Goal: Task Accomplishment & Management: Manage account settings

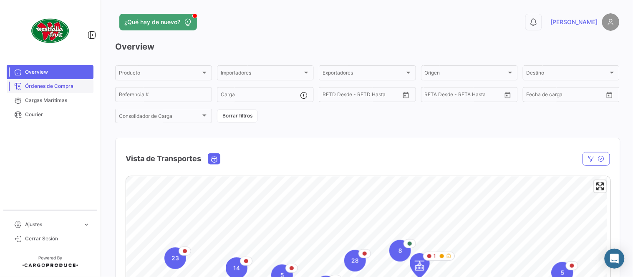
click at [54, 86] on span "Órdenes de Compra" at bounding box center [57, 87] width 65 height 8
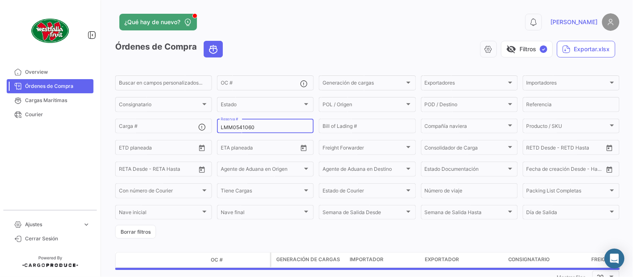
click at [246, 125] on input "LMM0541060" at bounding box center [265, 128] width 89 height 6
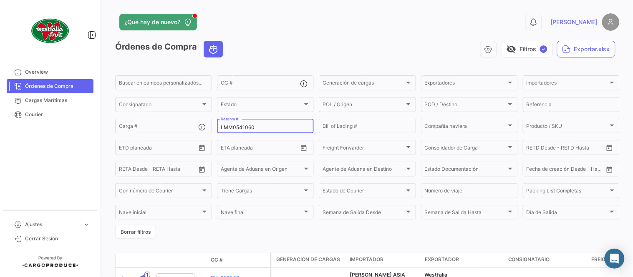
paste input "642621003"
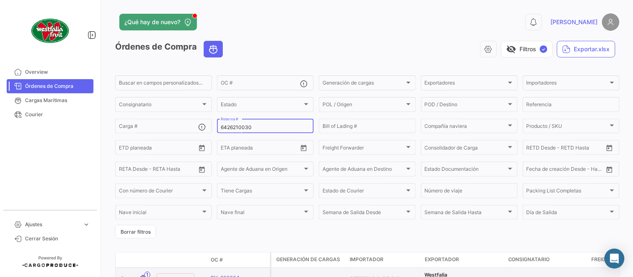
type input "6426210030"
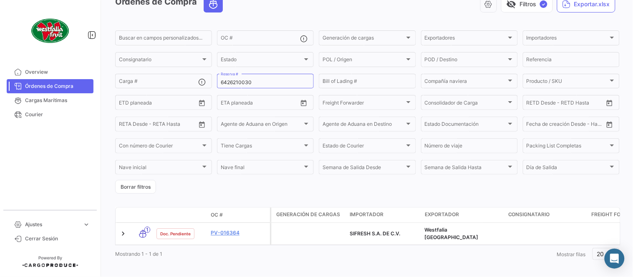
scroll to position [53, 0]
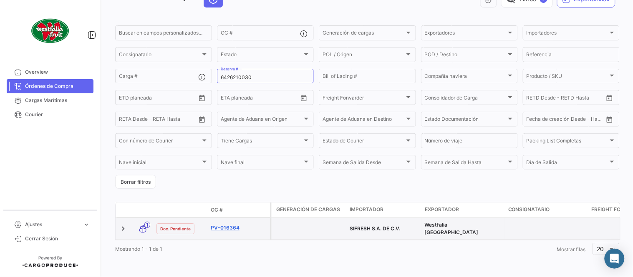
click at [224, 219] on datatable-body-cell "PV-016364" at bounding box center [238, 229] width 63 height 22
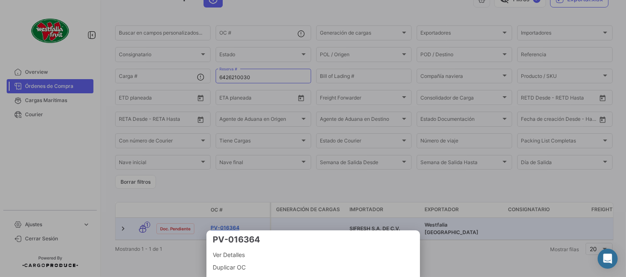
click at [229, 224] on div at bounding box center [313, 138] width 626 height 277
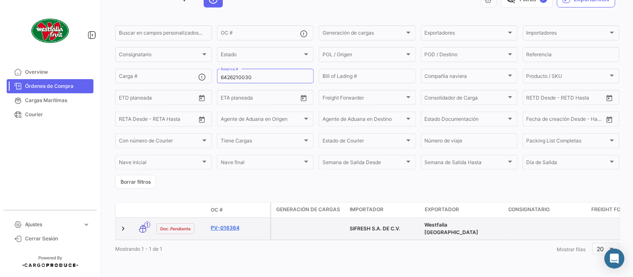
click at [226, 224] on link "PV-016364" at bounding box center [239, 228] width 56 height 8
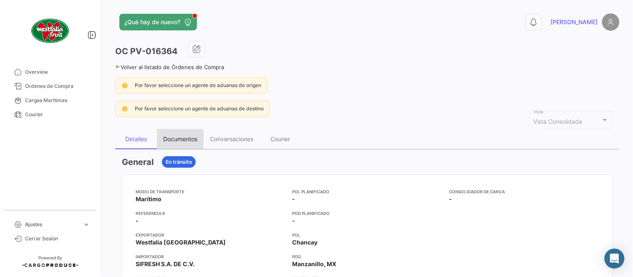
click at [186, 132] on div "Documentos" at bounding box center [180, 139] width 47 height 20
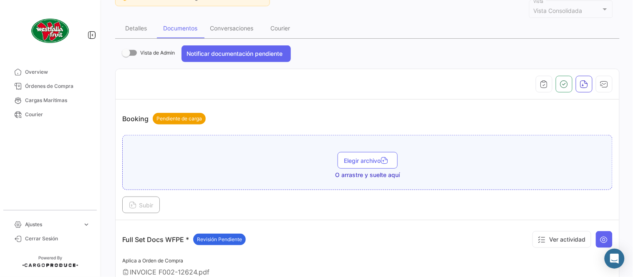
scroll to position [278, 0]
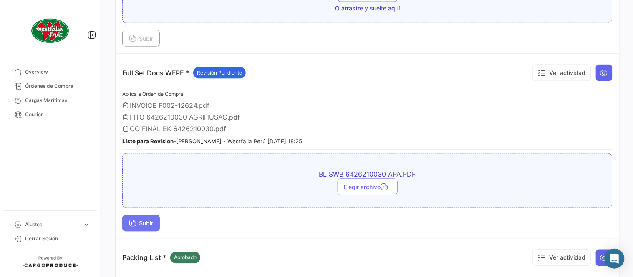
click at [148, 222] on span "Subir" at bounding box center [141, 223] width 24 height 7
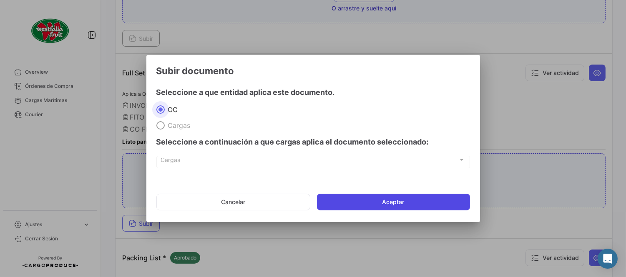
click at [365, 196] on button "Aceptar" at bounding box center [393, 202] width 153 height 17
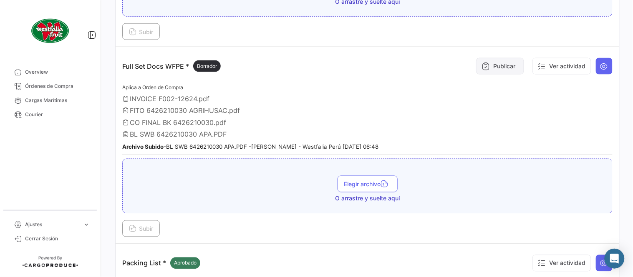
click at [501, 63] on button "Publicar" at bounding box center [500, 66] width 48 height 17
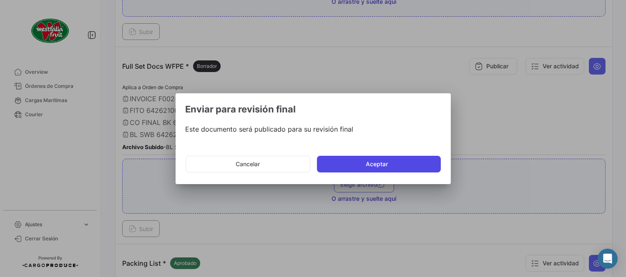
click at [367, 156] on button "Aceptar" at bounding box center [379, 164] width 124 height 17
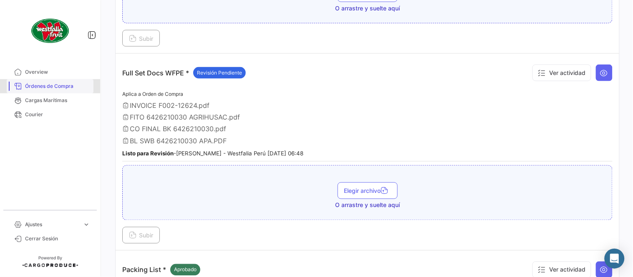
click at [70, 84] on span "Órdenes de Compra" at bounding box center [57, 87] width 65 height 8
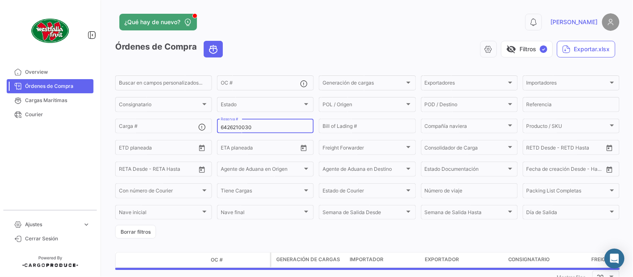
click at [237, 128] on input "6426210030" at bounding box center [265, 128] width 89 height 6
paste input "32821"
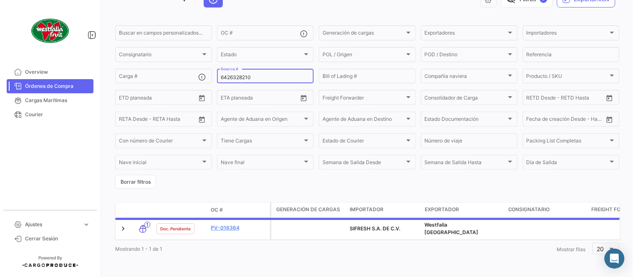
scroll to position [53, 0]
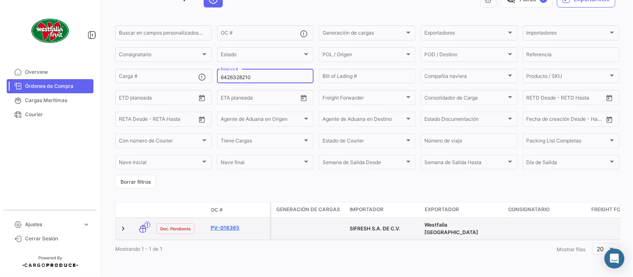
type input "6426328210"
click at [234, 224] on link "PV-016365" at bounding box center [239, 228] width 56 height 8
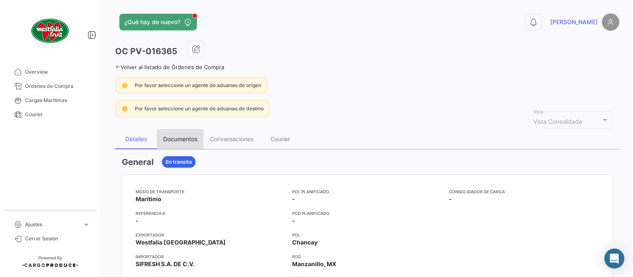
click at [190, 136] on div "Documentos" at bounding box center [180, 139] width 34 height 7
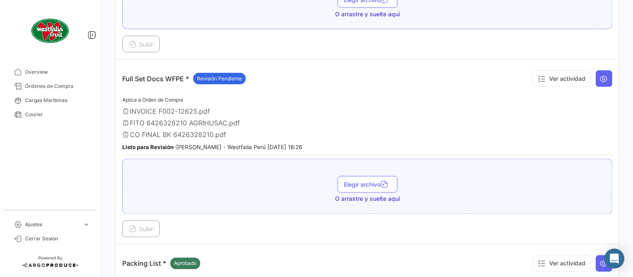
scroll to position [259, 0]
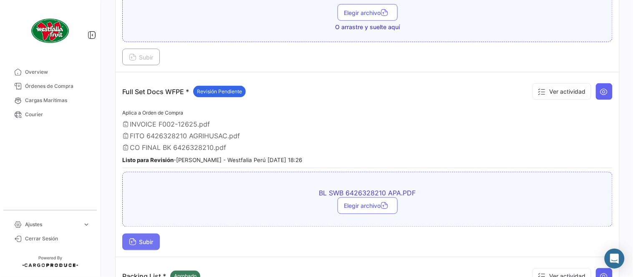
click at [138, 241] on span "Subir" at bounding box center [141, 242] width 24 height 7
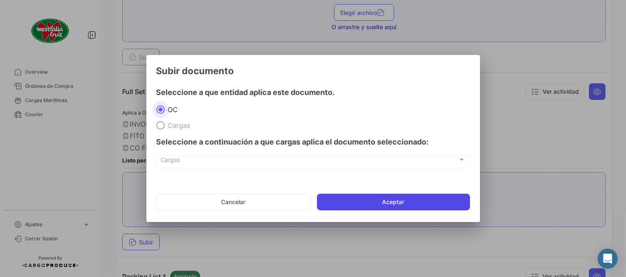
click at [347, 202] on button "Aceptar" at bounding box center [393, 202] width 153 height 17
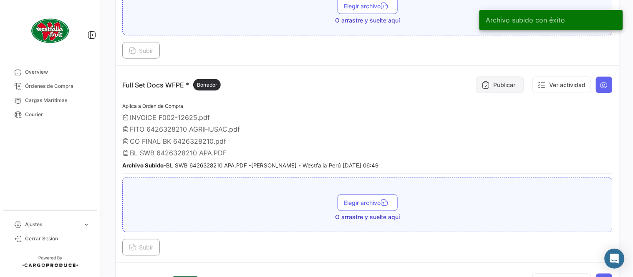
click at [491, 82] on button "Publicar" at bounding box center [500, 85] width 48 height 17
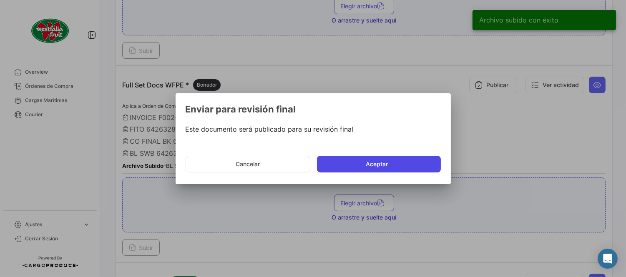
click at [375, 159] on button "Aceptar" at bounding box center [379, 164] width 124 height 17
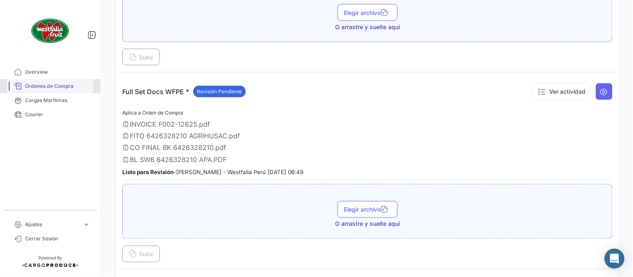
click at [54, 81] on link "Órdenes de Compra" at bounding box center [50, 86] width 87 height 14
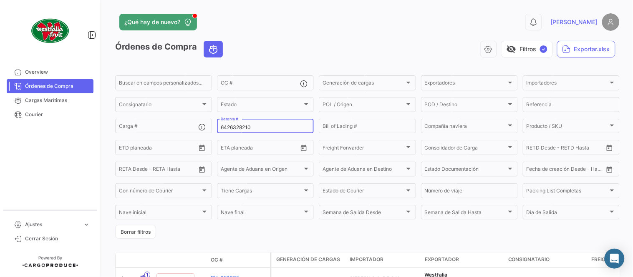
click at [240, 122] on div "6426328210 Reserva #" at bounding box center [265, 126] width 89 height 16
click at [244, 129] on input "6426328210" at bounding box center [265, 128] width 89 height 6
paste input "60902"
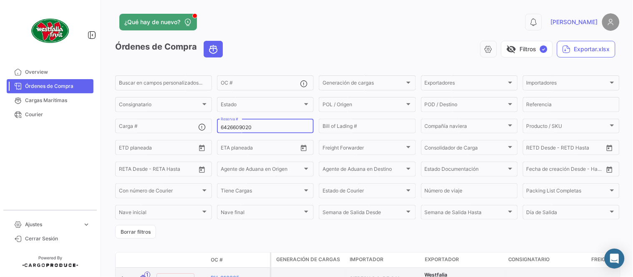
type input "6426609020"
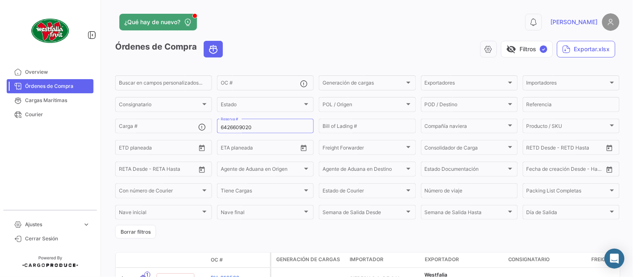
click at [281, 42] on div "visibility_off Filtros ✓ Exportar.xlsx" at bounding box center [424, 49] width 390 height 17
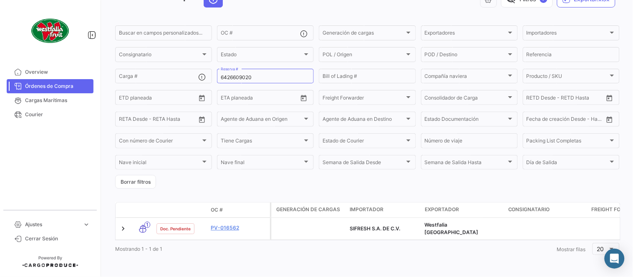
scroll to position [53, 0]
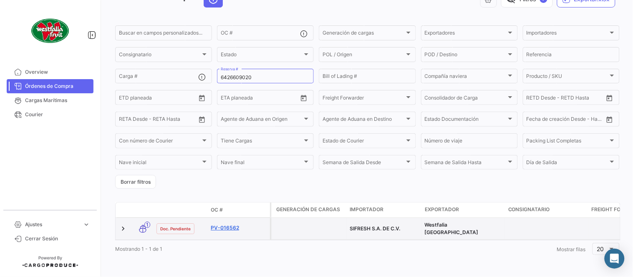
click at [223, 224] on link "PV-016562" at bounding box center [239, 228] width 56 height 8
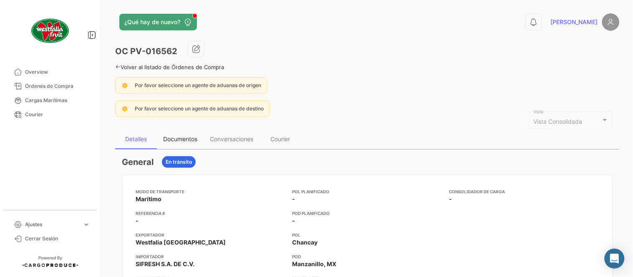
click at [176, 141] on div "Documentos" at bounding box center [180, 139] width 34 height 7
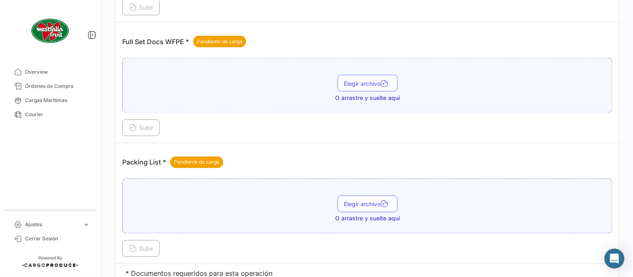
scroll to position [336, 0]
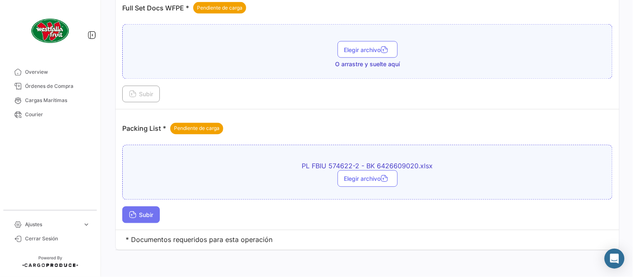
click at [151, 210] on button "Subir" at bounding box center [141, 215] width 38 height 17
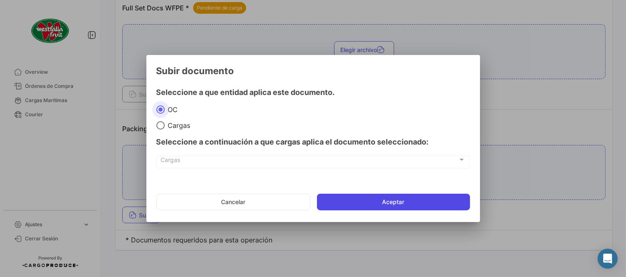
click at [341, 201] on button "Aceptar" at bounding box center [393, 202] width 153 height 17
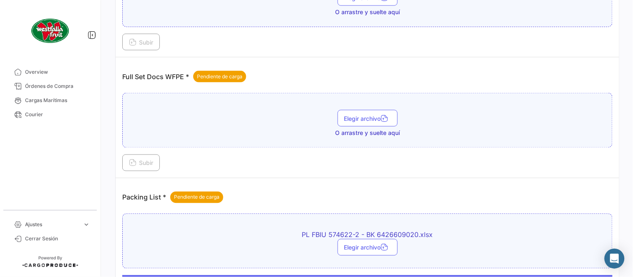
scroll to position [290, 0]
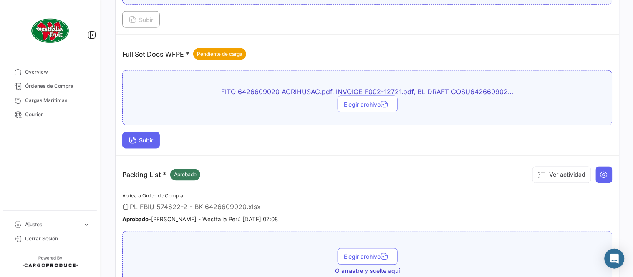
click at [151, 139] on span "Subir" at bounding box center [141, 140] width 24 height 7
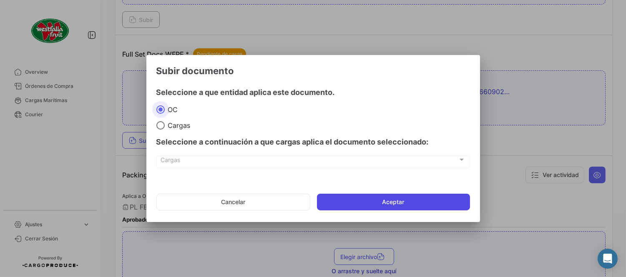
click at [365, 204] on button "Aceptar" at bounding box center [393, 202] width 153 height 17
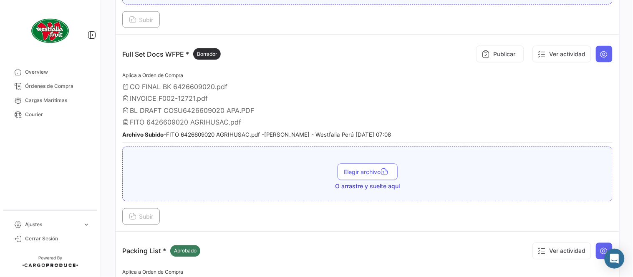
click at [472, 50] on div "Publicar Ver actividad" at bounding box center [542, 54] width 140 height 25
click at [476, 53] on button "Publicar" at bounding box center [500, 54] width 48 height 17
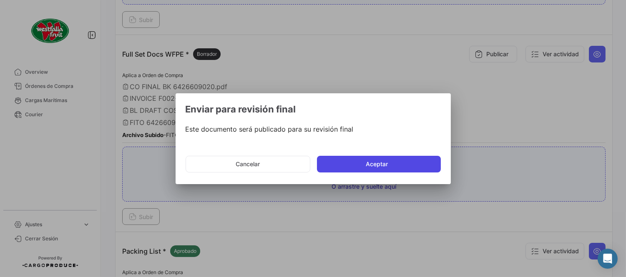
click at [353, 167] on button "Aceptar" at bounding box center [379, 164] width 124 height 17
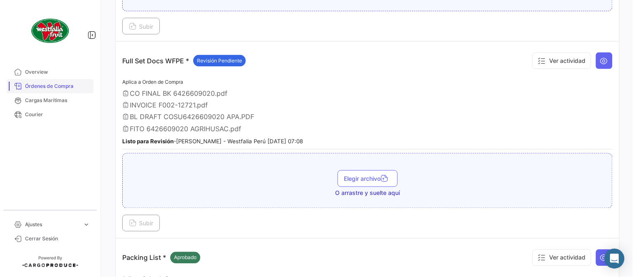
click at [80, 81] on link "Órdenes de Compra" at bounding box center [50, 86] width 87 height 14
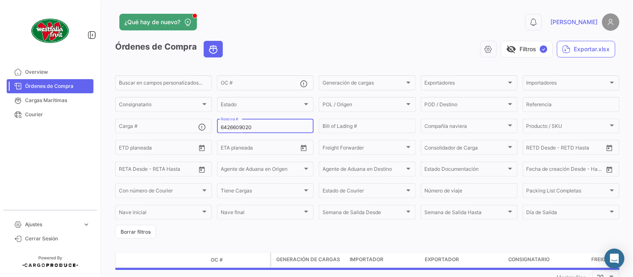
click at [256, 123] on div "6426609020 Reserva #" at bounding box center [265, 126] width 89 height 16
click at [257, 128] on input "6426609020" at bounding box center [265, 128] width 89 height 6
paste input "898"
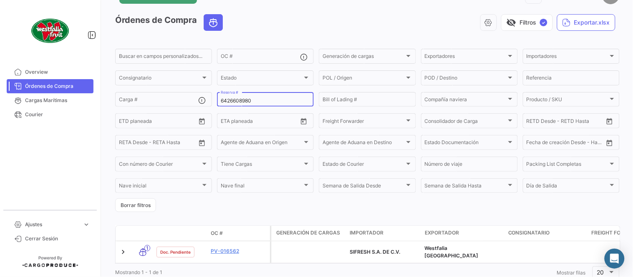
scroll to position [53, 0]
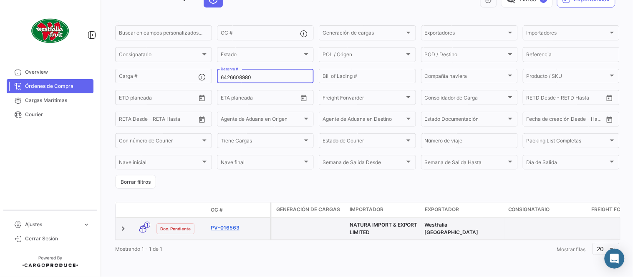
type input "6426608980"
click at [227, 226] on link "PV-016563" at bounding box center [239, 228] width 56 height 8
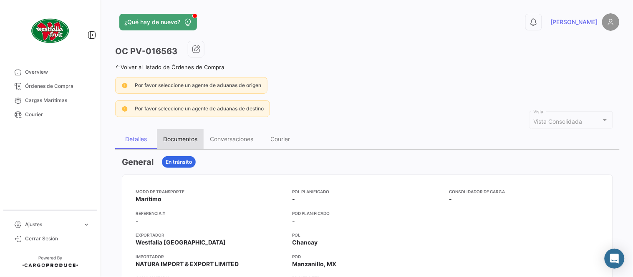
click at [165, 140] on div "Documentos" at bounding box center [180, 139] width 34 height 7
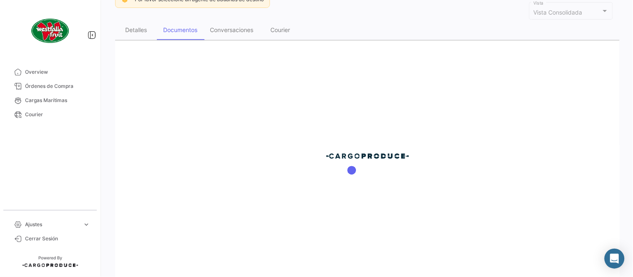
scroll to position [138, 0]
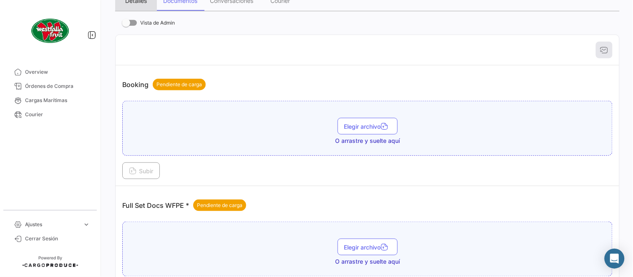
click at [141, 6] on div "Detalles" at bounding box center [136, 1] width 42 height 20
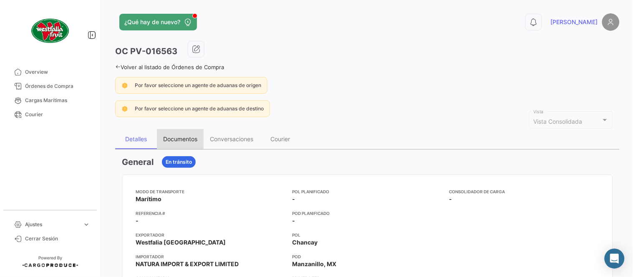
click at [183, 139] on div "Documentos" at bounding box center [180, 139] width 34 height 7
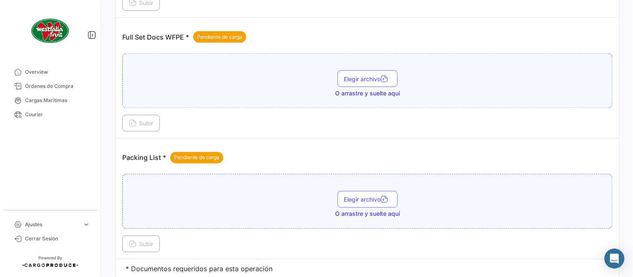
scroll to position [336, 0]
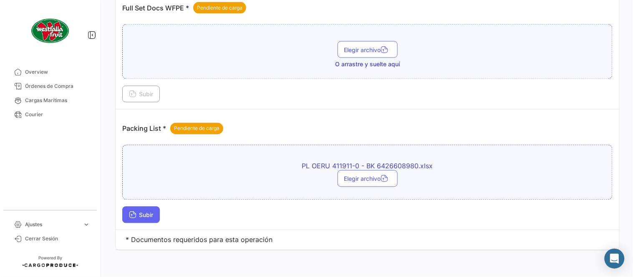
click at [150, 216] on span "Subir" at bounding box center [141, 215] width 24 height 7
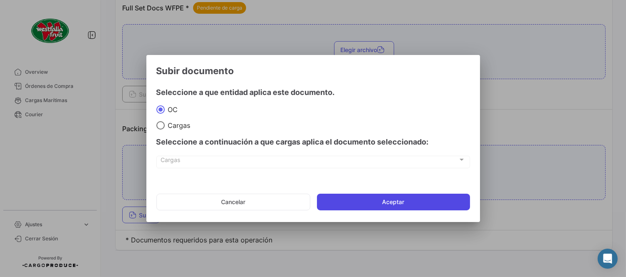
click at [369, 199] on button "Aceptar" at bounding box center [393, 202] width 153 height 17
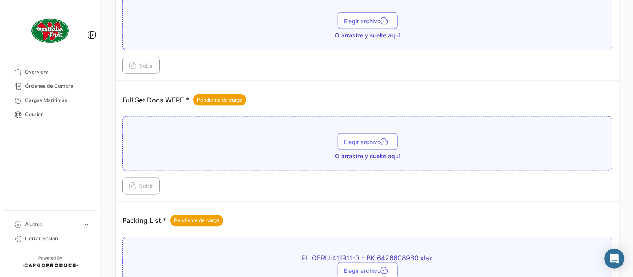
scroll to position [244, 0]
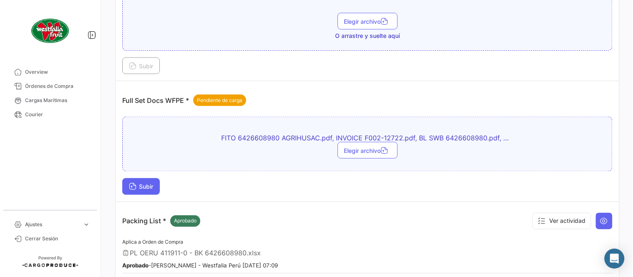
click at [153, 188] on span "Subir" at bounding box center [141, 187] width 24 height 7
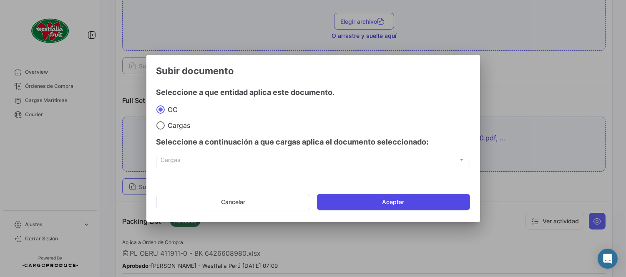
click at [356, 201] on button "Aceptar" at bounding box center [393, 202] width 153 height 17
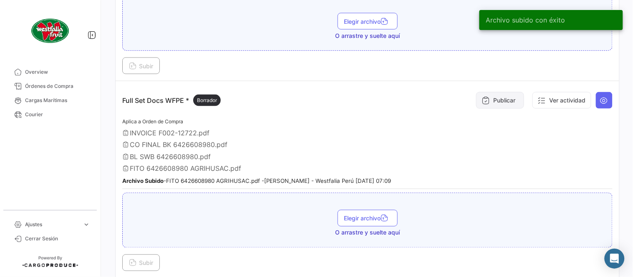
click at [508, 96] on button "Publicar" at bounding box center [500, 100] width 48 height 17
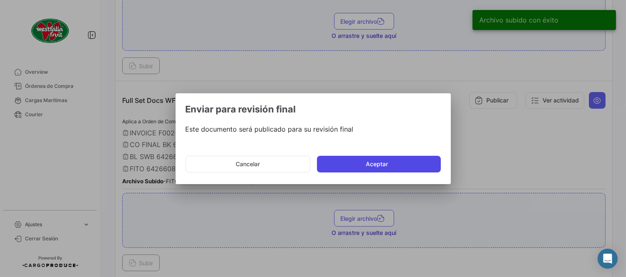
click at [380, 161] on button "Aceptar" at bounding box center [379, 164] width 124 height 17
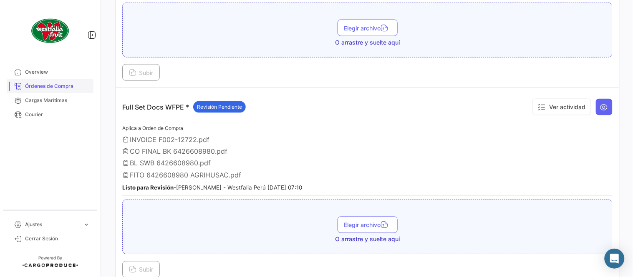
click at [78, 91] on link "Órdenes de Compra" at bounding box center [50, 86] width 87 height 14
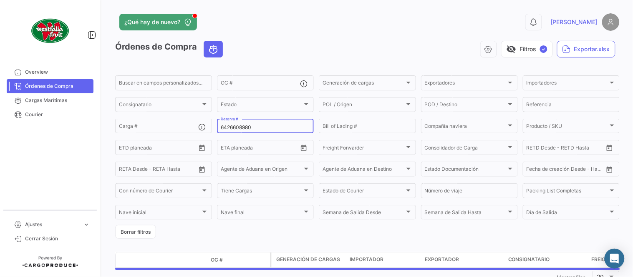
click at [254, 126] on input "6426608980" at bounding box center [265, 128] width 89 height 6
paste input "2"
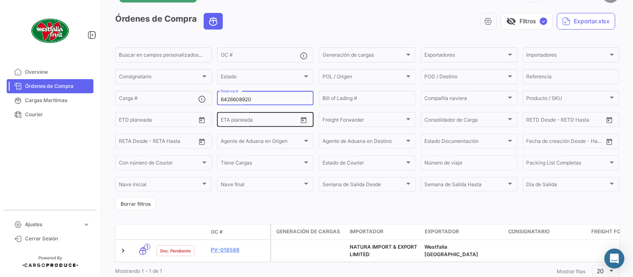
scroll to position [57, 0]
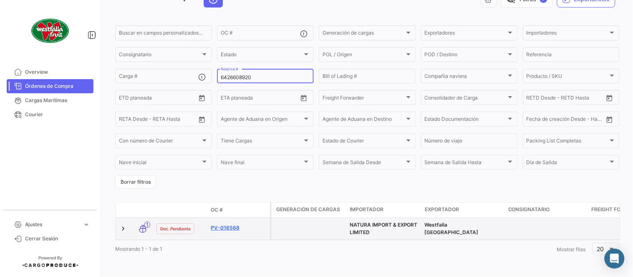
type input "6426608920"
click at [234, 224] on link "PV-016568" at bounding box center [239, 228] width 56 height 8
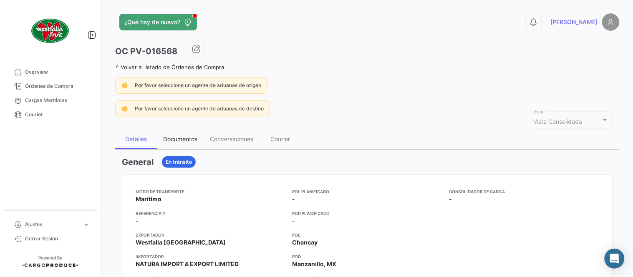
click at [190, 138] on div "Documentos" at bounding box center [180, 139] width 34 height 7
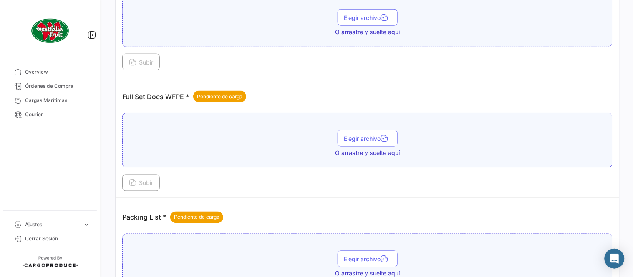
scroll to position [336, 0]
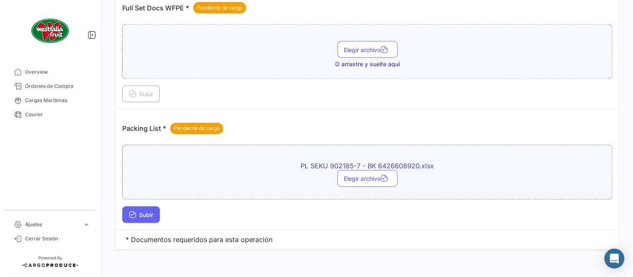
click at [140, 216] on span "Subir" at bounding box center [141, 215] width 24 height 7
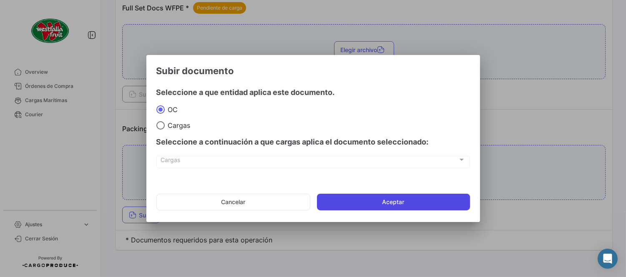
click at [350, 207] on button "Aceptar" at bounding box center [393, 202] width 153 height 17
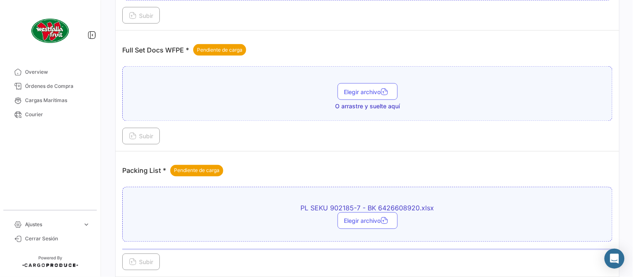
scroll to position [244, 0]
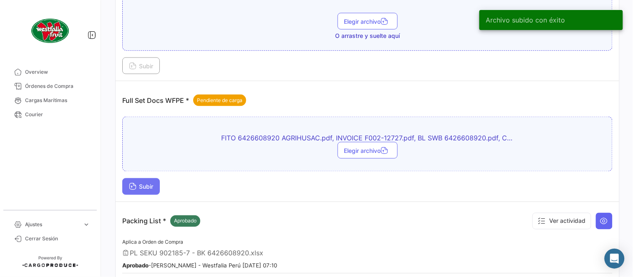
click at [143, 186] on span "Subir" at bounding box center [141, 187] width 24 height 7
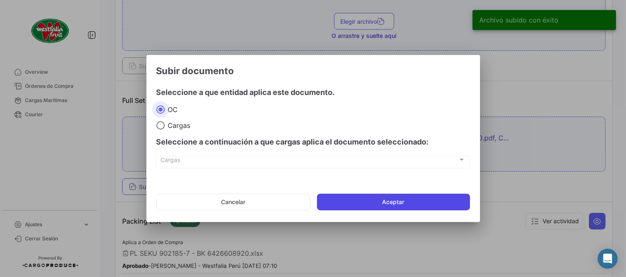
click at [372, 198] on button "Aceptar" at bounding box center [393, 202] width 153 height 17
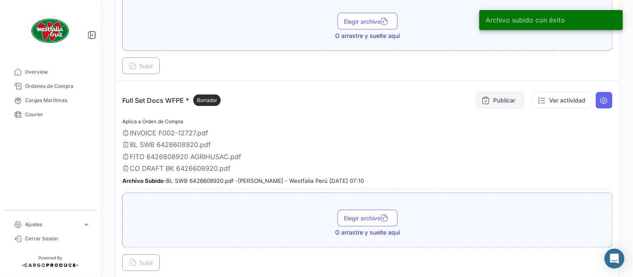
click at [506, 92] on button "Publicar" at bounding box center [500, 100] width 48 height 17
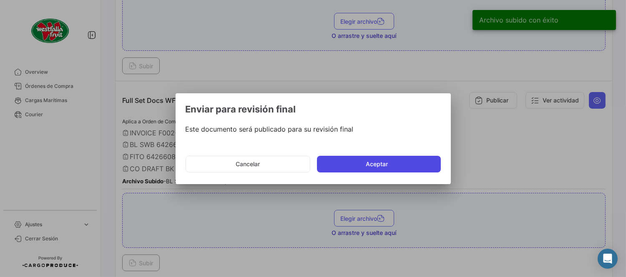
click at [374, 164] on button "Aceptar" at bounding box center [379, 164] width 124 height 17
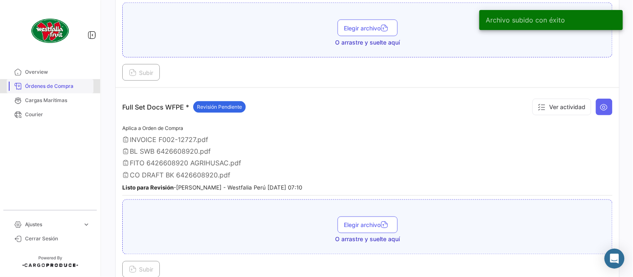
click at [64, 88] on span "Órdenes de Compra" at bounding box center [57, 87] width 65 height 8
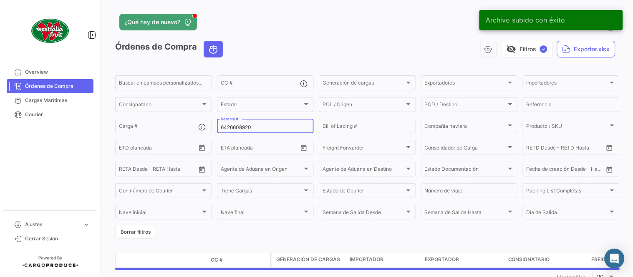
click at [234, 127] on input "6426608920" at bounding box center [265, 128] width 89 height 6
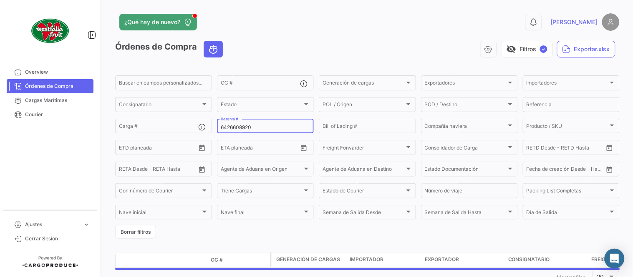
click at [234, 127] on input "6426608920" at bounding box center [265, 128] width 89 height 6
paste input "7"
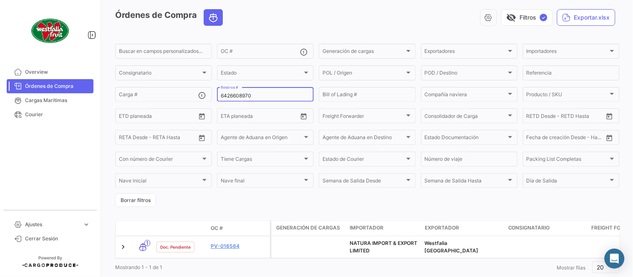
scroll to position [57, 0]
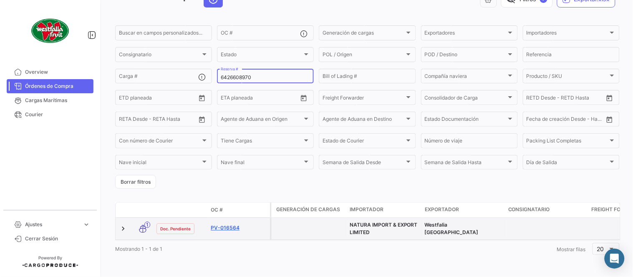
type input "6426608970"
click at [230, 224] on link "PV-016564" at bounding box center [239, 228] width 56 height 8
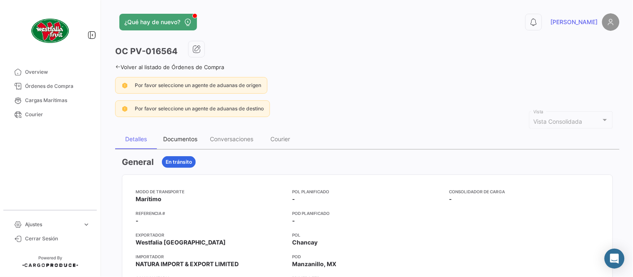
click at [192, 146] on div "Documentos" at bounding box center [180, 139] width 47 height 20
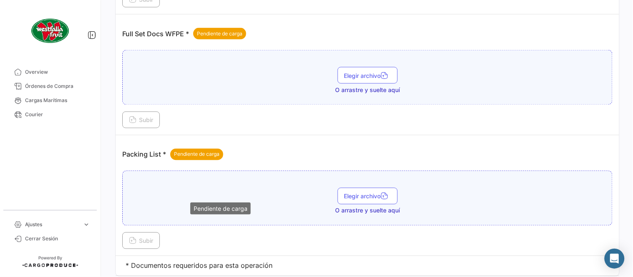
scroll to position [336, 0]
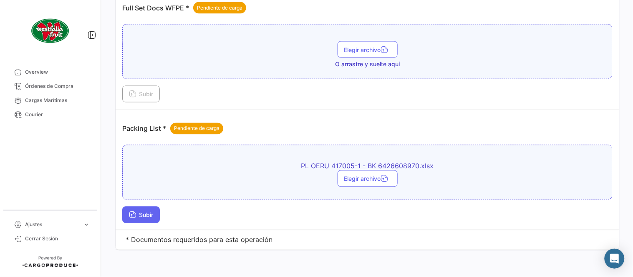
click at [154, 211] on button "Subir" at bounding box center [141, 215] width 38 height 17
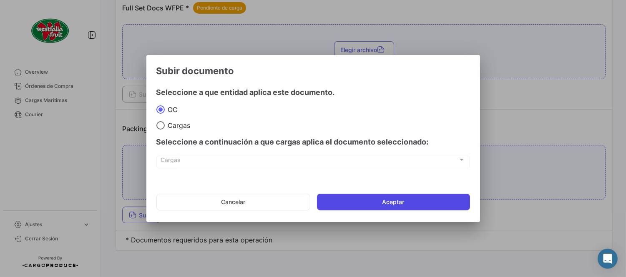
click at [363, 199] on button "Aceptar" at bounding box center [393, 202] width 153 height 17
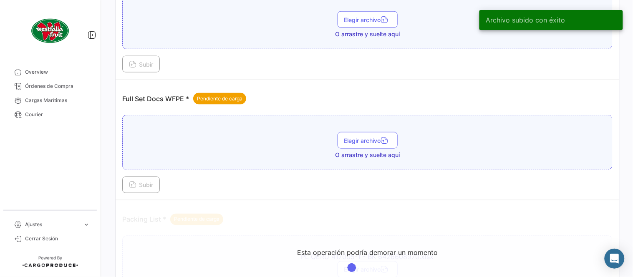
scroll to position [244, 0]
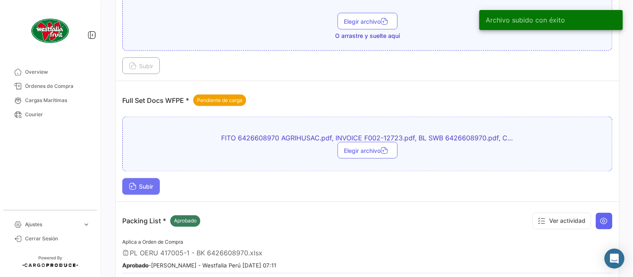
click at [153, 186] on span "Subir" at bounding box center [141, 187] width 24 height 7
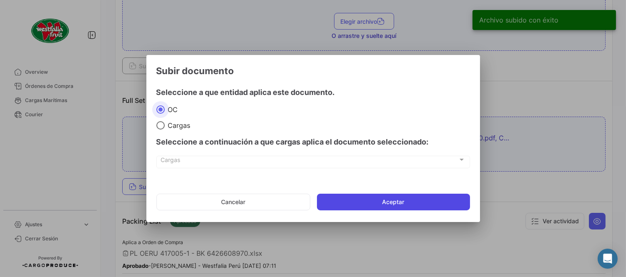
click at [360, 209] on button "Aceptar" at bounding box center [393, 202] width 153 height 17
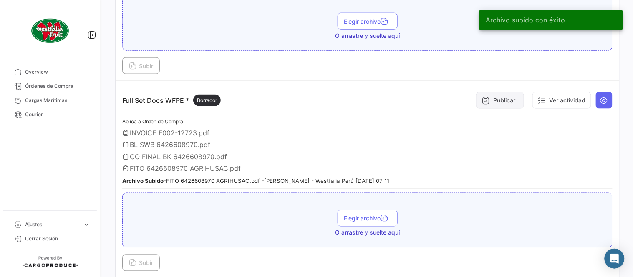
click at [500, 102] on button "Publicar" at bounding box center [500, 100] width 48 height 17
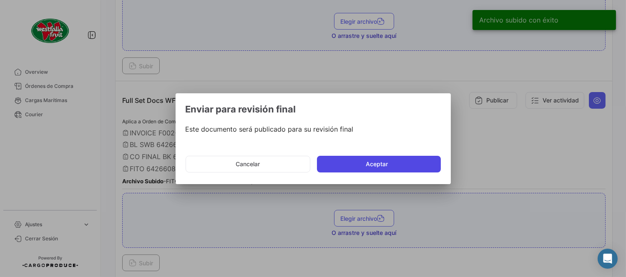
click at [403, 159] on button "Aceptar" at bounding box center [379, 164] width 124 height 17
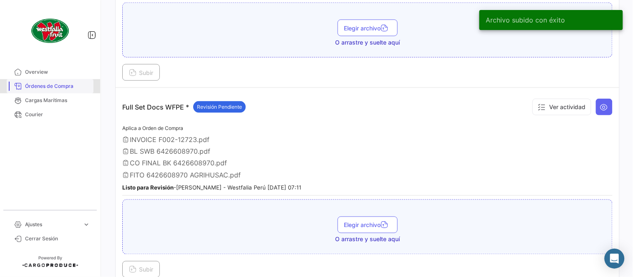
click at [69, 83] on span "Órdenes de Compra" at bounding box center [57, 87] width 65 height 8
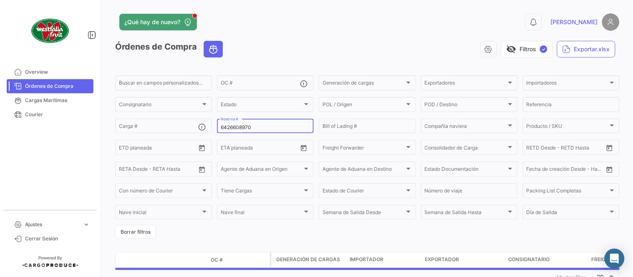
click at [260, 126] on input "6426608970" at bounding box center [265, 128] width 89 height 6
paste input "904"
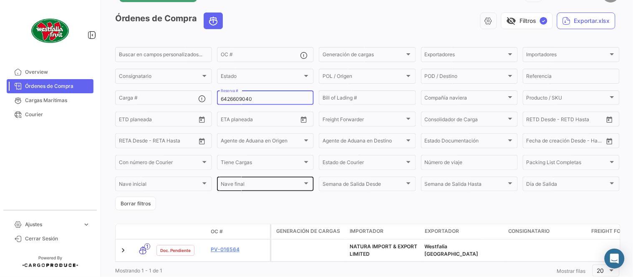
scroll to position [57, 0]
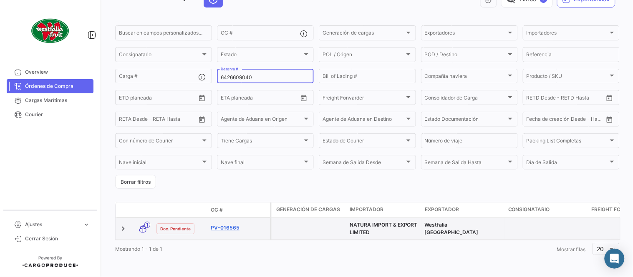
type input "6426609040"
click at [232, 224] on link "PV-016565" at bounding box center [239, 228] width 56 height 8
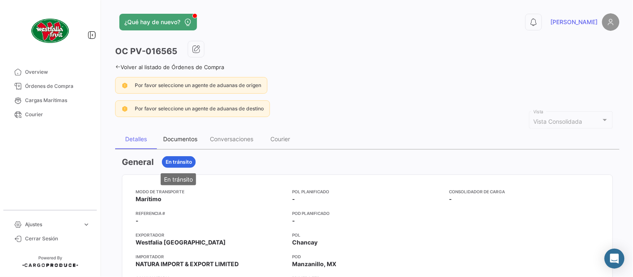
click at [174, 136] on div "Documentos" at bounding box center [180, 139] width 34 height 7
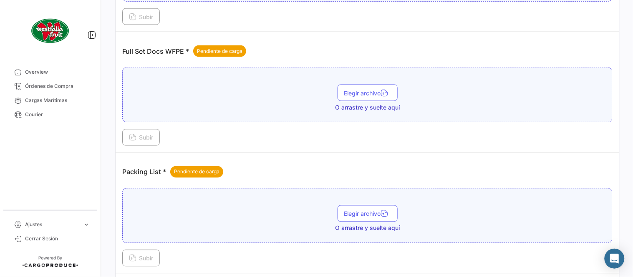
scroll to position [290, 0]
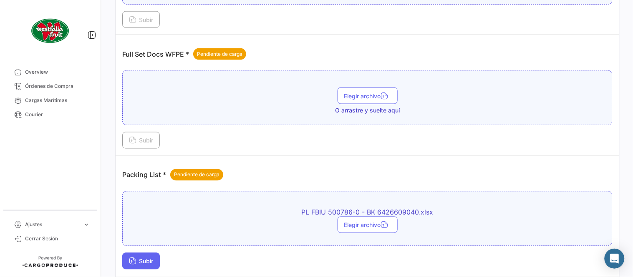
click at [152, 259] on span "Subir" at bounding box center [141, 261] width 24 height 7
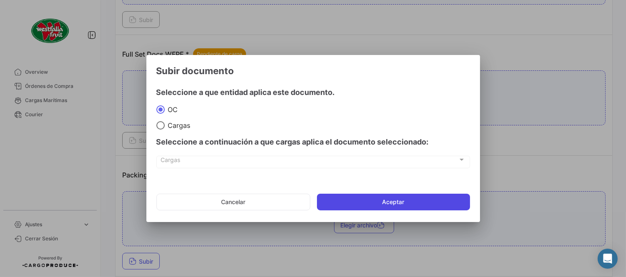
click at [349, 203] on button "Aceptar" at bounding box center [393, 202] width 153 height 17
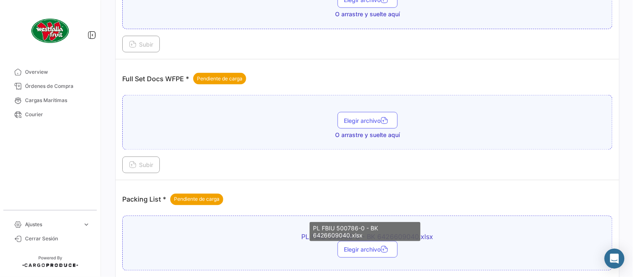
scroll to position [244, 0]
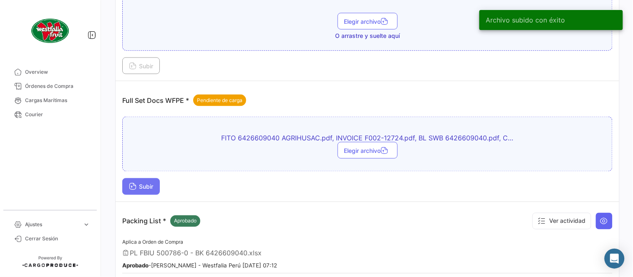
click at [151, 188] on span "Subir" at bounding box center [141, 187] width 24 height 7
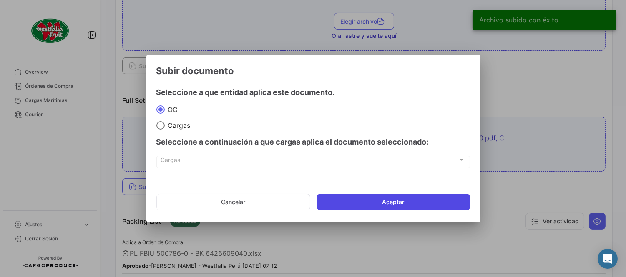
click at [391, 209] on button "Aceptar" at bounding box center [393, 202] width 153 height 17
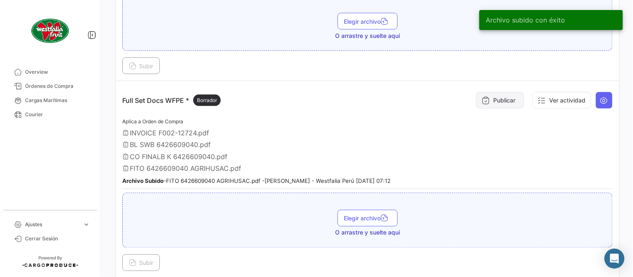
click at [493, 103] on button "Publicar" at bounding box center [500, 100] width 48 height 17
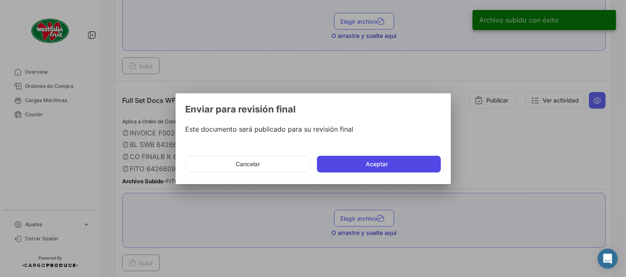
click at [357, 164] on button "Aceptar" at bounding box center [379, 164] width 124 height 17
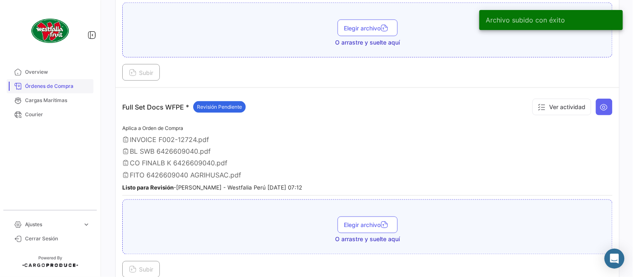
click at [67, 89] on span "Órdenes de Compra" at bounding box center [57, 87] width 65 height 8
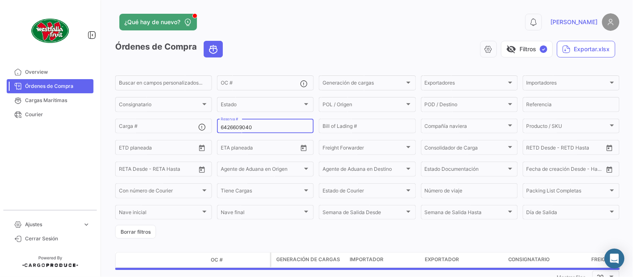
click at [242, 128] on input "6426609040" at bounding box center [265, 128] width 89 height 6
paste input "LIMF1710090"
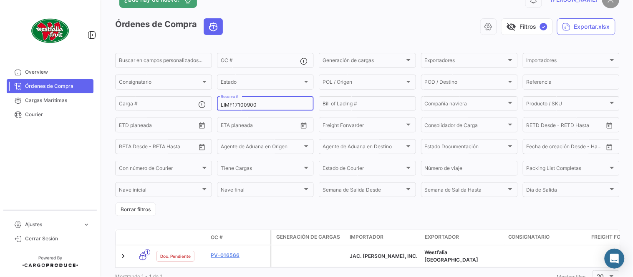
scroll to position [53, 0]
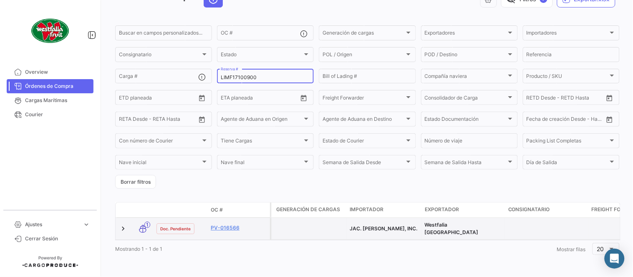
type input "LIMF17100900"
click at [231, 228] on div "PV-016566" at bounding box center [239, 229] width 56 height 10
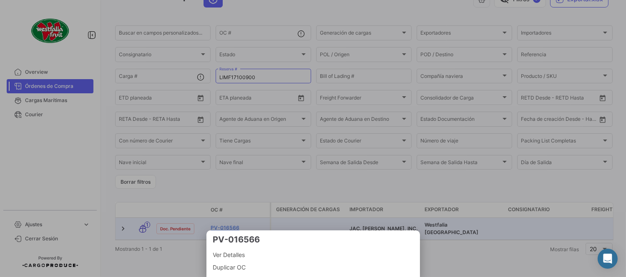
click at [222, 223] on div at bounding box center [313, 138] width 626 height 277
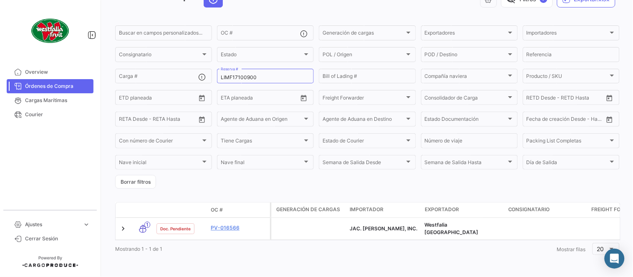
click at [222, 224] on link "PV-016566" at bounding box center [239, 228] width 56 height 8
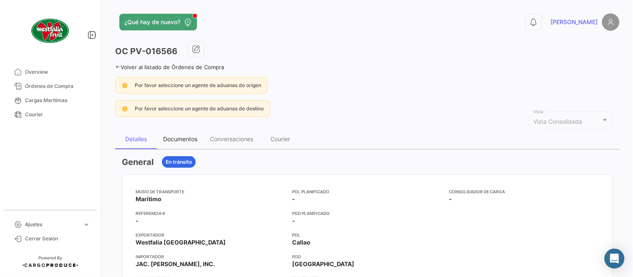
click at [186, 140] on div "Documentos" at bounding box center [180, 139] width 34 height 7
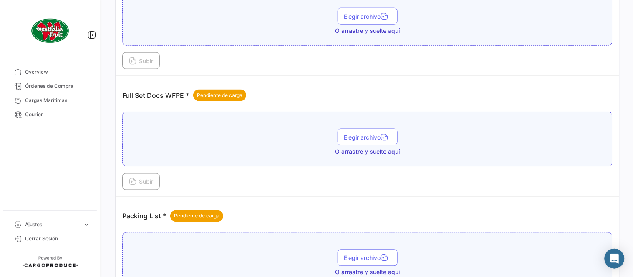
scroll to position [336, 0]
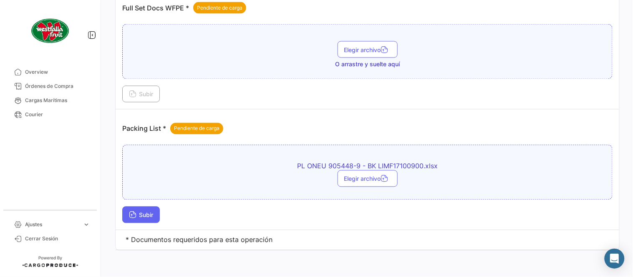
click at [151, 212] on span "Subir" at bounding box center [141, 215] width 24 height 7
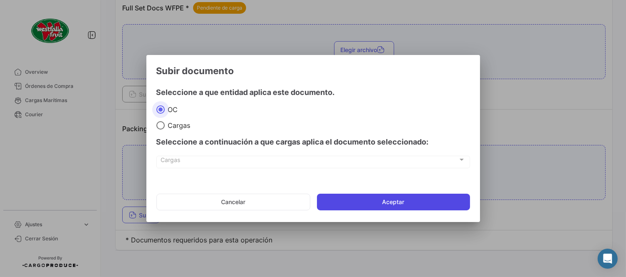
click at [384, 195] on button "Aceptar" at bounding box center [393, 202] width 153 height 17
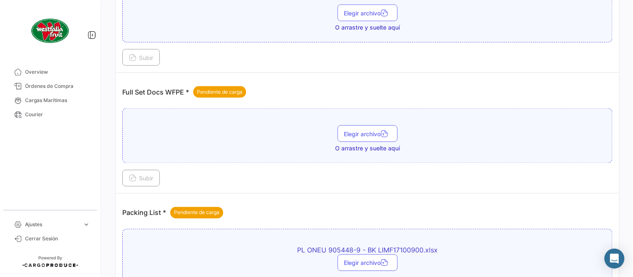
scroll to position [244, 0]
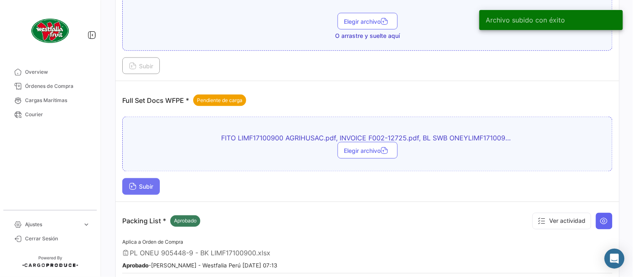
click at [148, 189] on span "Subir" at bounding box center [141, 187] width 24 height 7
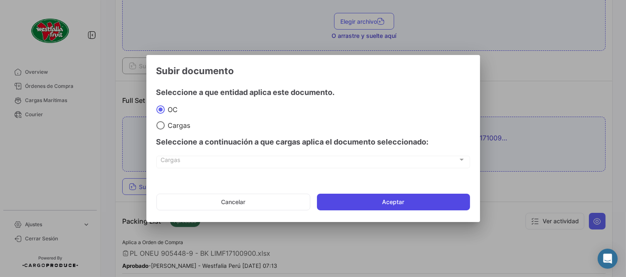
click at [368, 199] on button "Aceptar" at bounding box center [393, 202] width 153 height 17
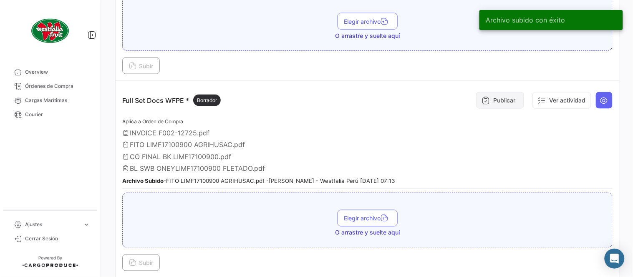
click at [495, 96] on button "Publicar" at bounding box center [500, 100] width 48 height 17
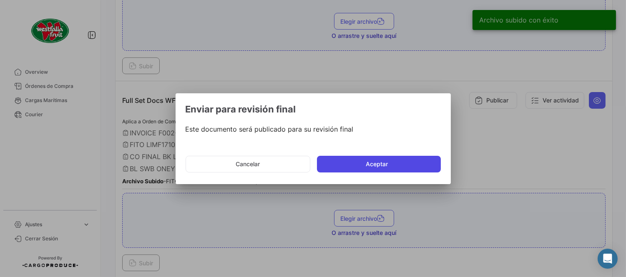
click at [351, 156] on button "Aceptar" at bounding box center [379, 164] width 124 height 17
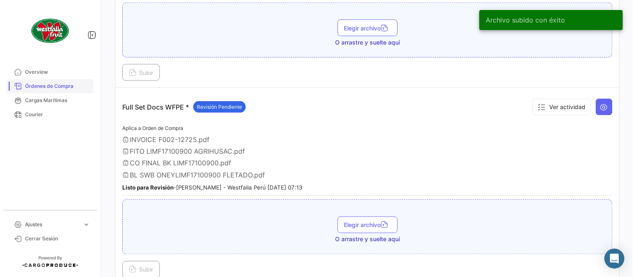
click at [80, 85] on span "Órdenes de Compra" at bounding box center [57, 87] width 65 height 8
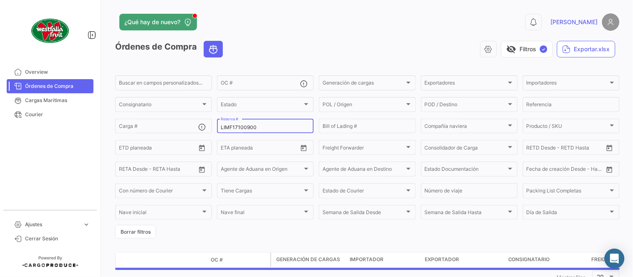
click at [241, 123] on div "LIMF17100900 Reserva #" at bounding box center [265, 126] width 89 height 16
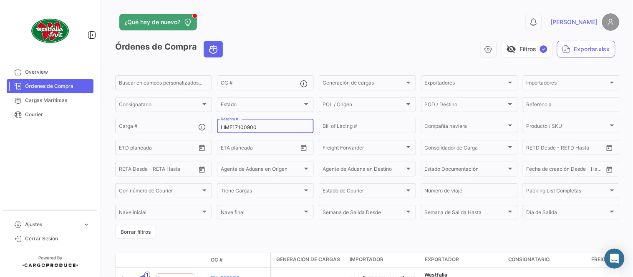
click at [243, 125] on input "LIMF17100900" at bounding box center [265, 128] width 89 height 6
paste input "0984"
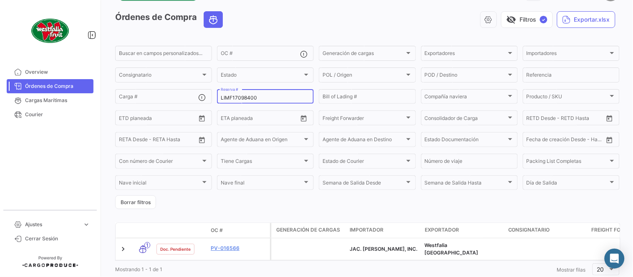
scroll to position [53, 0]
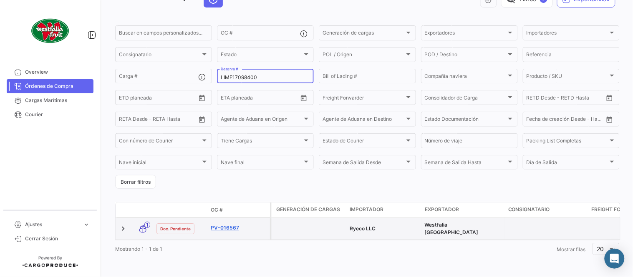
type input "LIMF17098400"
click at [231, 224] on link "PV-016567" at bounding box center [239, 228] width 56 height 8
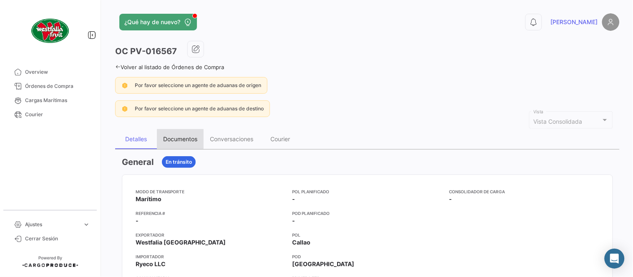
click at [186, 137] on div "Documentos" at bounding box center [180, 139] width 34 height 7
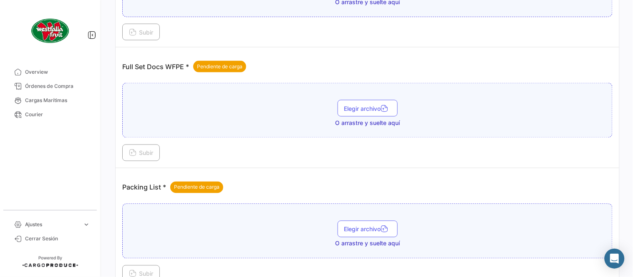
scroll to position [336, 0]
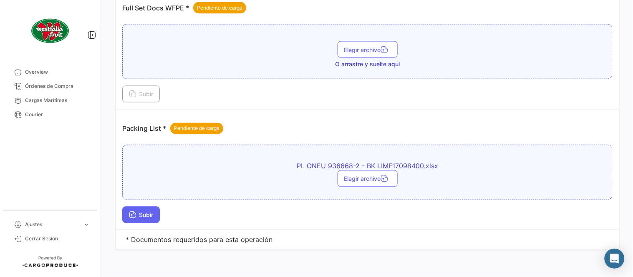
click at [159, 211] on button "Subir" at bounding box center [141, 215] width 38 height 17
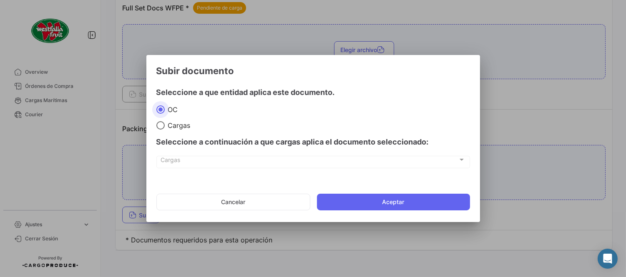
click at [363, 185] on app-documents-upload-select "Subir documento Seleccione a que entidad aplica este documento. OC Cargas Selec…" at bounding box center [313, 141] width 314 height 152
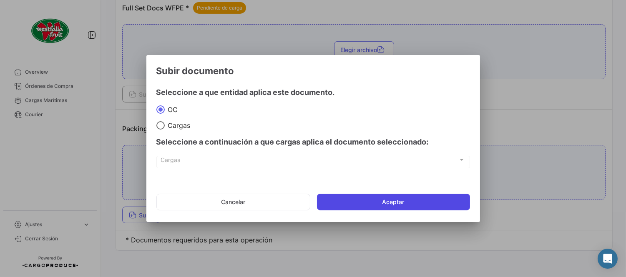
click at [364, 196] on button "Aceptar" at bounding box center [393, 202] width 153 height 17
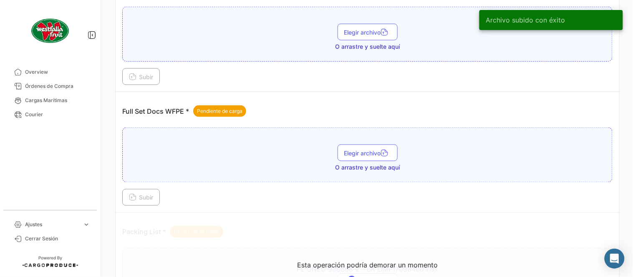
scroll to position [197, 0]
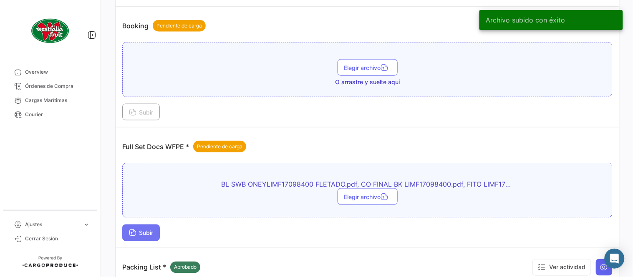
click at [144, 232] on span "Subir" at bounding box center [141, 233] width 24 height 7
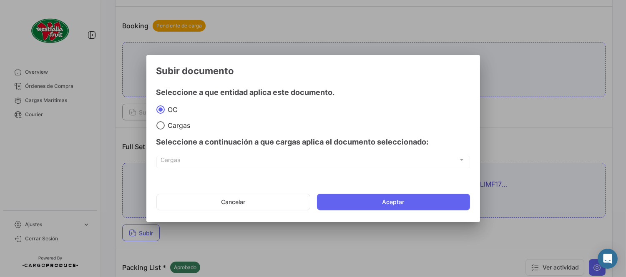
click at [382, 211] on mat-dialog-actions "Cancelar Aceptar" at bounding box center [313, 202] width 314 height 28
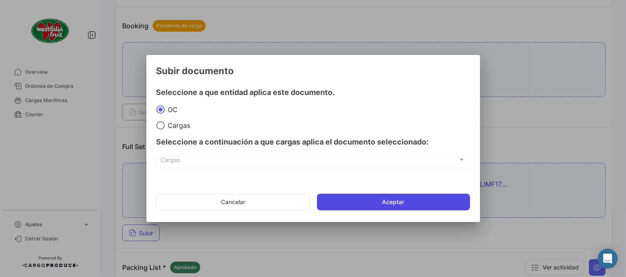
click at [379, 201] on button "Aceptar" at bounding box center [393, 202] width 153 height 17
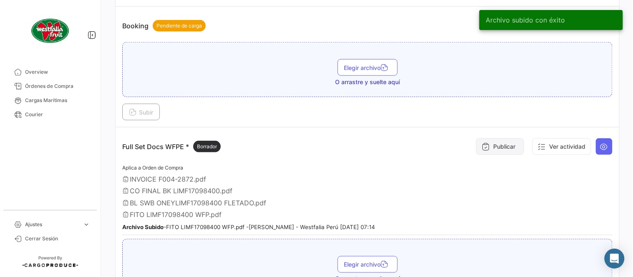
click at [489, 145] on button "Publicar" at bounding box center [500, 146] width 48 height 17
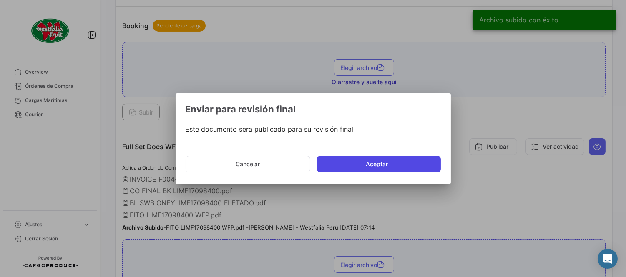
click at [358, 165] on button "Aceptar" at bounding box center [379, 164] width 124 height 17
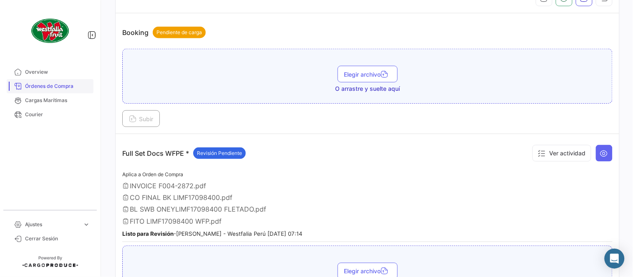
click at [65, 88] on span "Órdenes de Compra" at bounding box center [57, 87] width 65 height 8
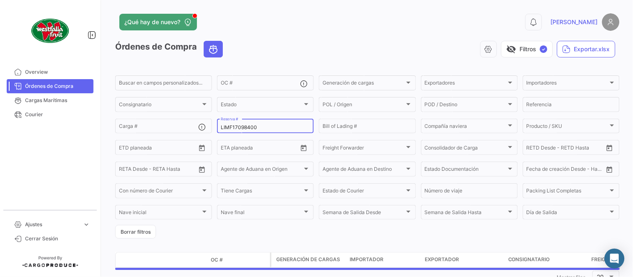
click at [267, 128] on input "LIMF17098400" at bounding box center [265, 128] width 89 height 6
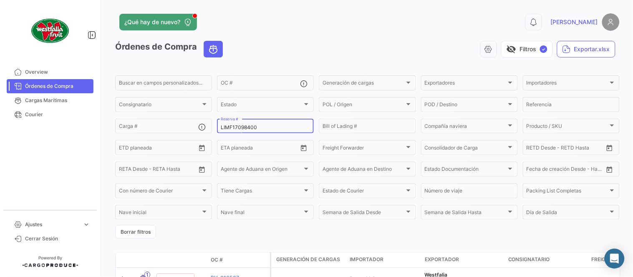
paste input "95"
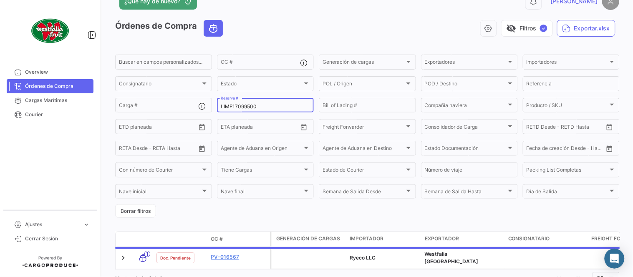
scroll to position [53, 0]
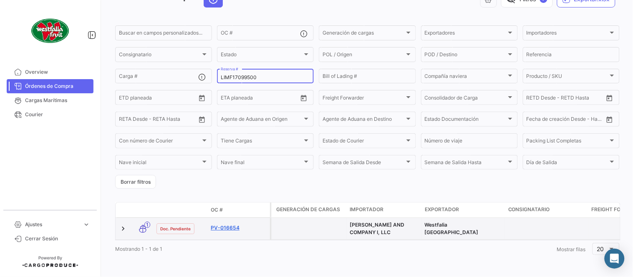
type input "LIMF17099500"
click at [223, 224] on link "PV-016654" at bounding box center [239, 228] width 56 height 8
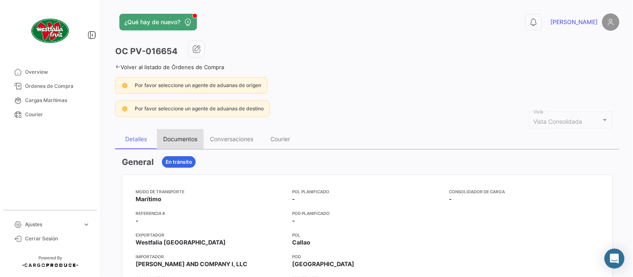
click at [188, 135] on div "Documentos" at bounding box center [180, 139] width 47 height 20
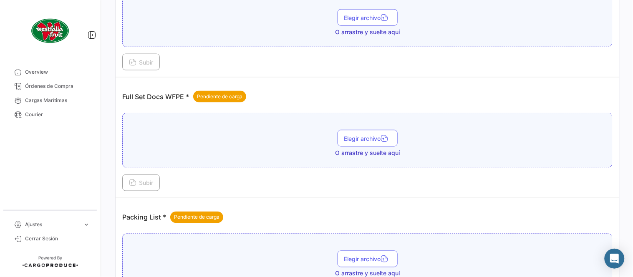
scroll to position [336, 0]
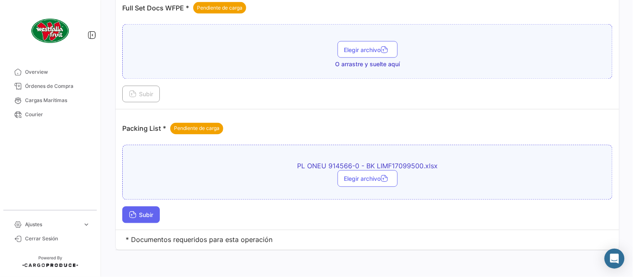
click at [146, 213] on span "Subir" at bounding box center [141, 215] width 24 height 7
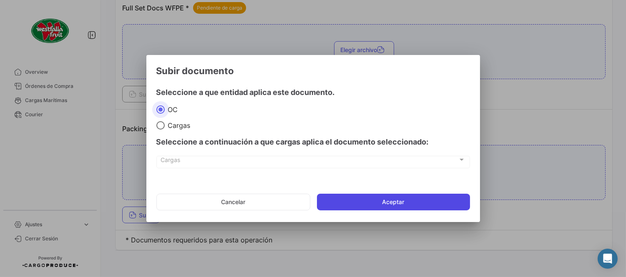
click at [376, 195] on button "Aceptar" at bounding box center [393, 202] width 153 height 17
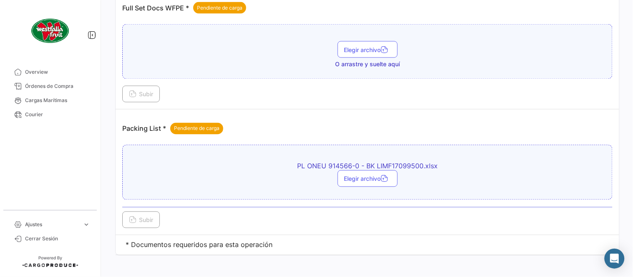
scroll to position [244, 0]
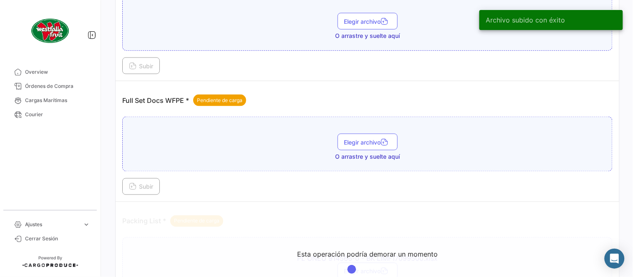
drag, startPoint x: 265, startPoint y: 180, endPoint x: 285, endPoint y: 182, distance: 20.2
click at [265, 181] on div "Subir" at bounding box center [367, 187] width 490 height 17
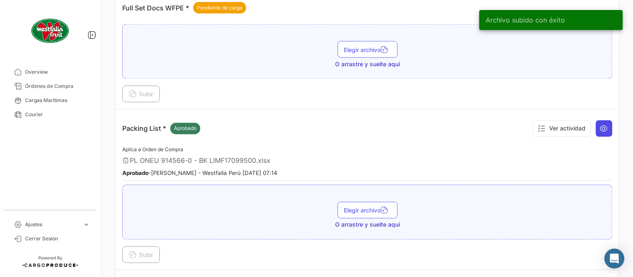
click at [596, 128] on button at bounding box center [604, 129] width 17 height 17
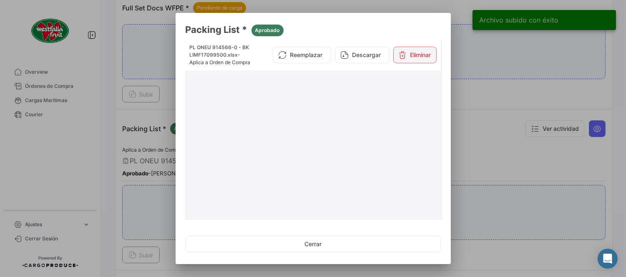
click at [410, 61] on button "Eliminar" at bounding box center [414, 55] width 43 height 17
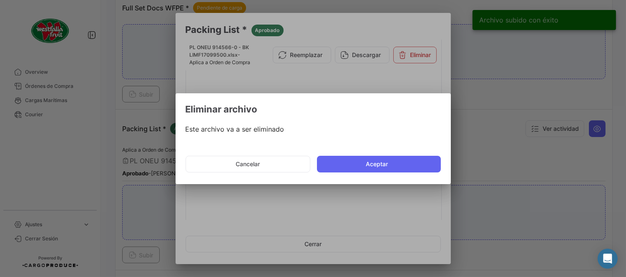
click at [374, 165] on button "Aceptar" at bounding box center [379, 164] width 124 height 17
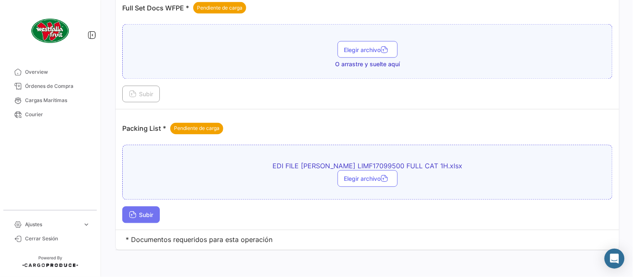
click at [151, 211] on button "Subir" at bounding box center [141, 215] width 38 height 17
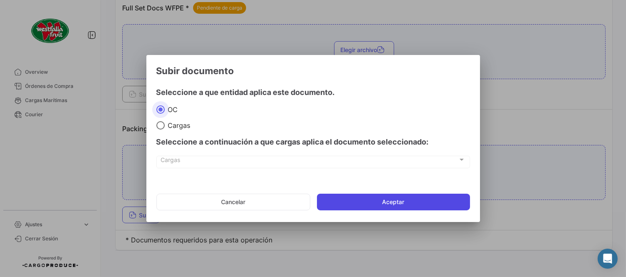
click at [355, 204] on button "Aceptar" at bounding box center [393, 202] width 153 height 17
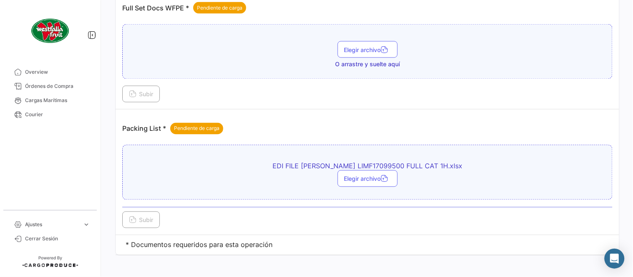
scroll to position [244, 0]
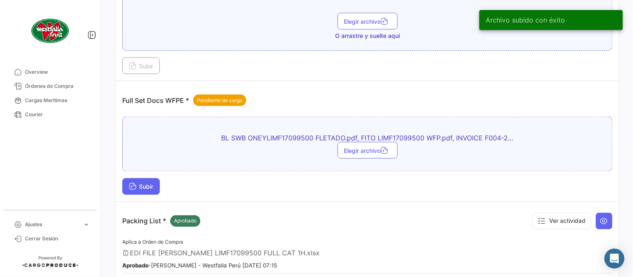
click at [148, 188] on span "Subir" at bounding box center [141, 187] width 24 height 7
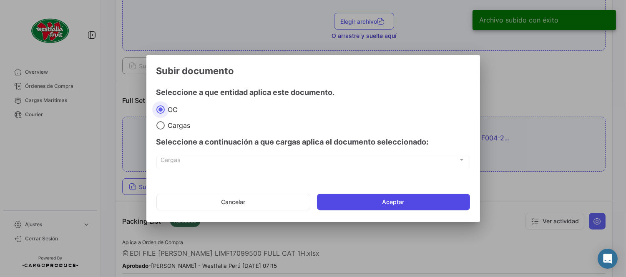
click at [348, 201] on button "Aceptar" at bounding box center [393, 202] width 153 height 17
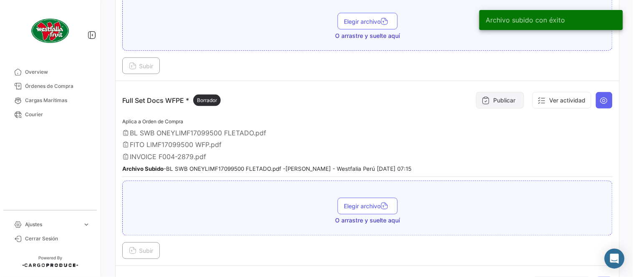
click at [499, 99] on button "Publicar" at bounding box center [500, 100] width 48 height 17
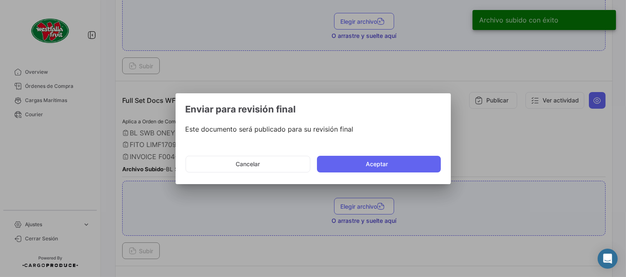
click at [347, 173] on mat-dialog-actions "Cancelar Aceptar" at bounding box center [313, 164] width 255 height 28
click at [352, 169] on button "Aceptar" at bounding box center [379, 164] width 124 height 17
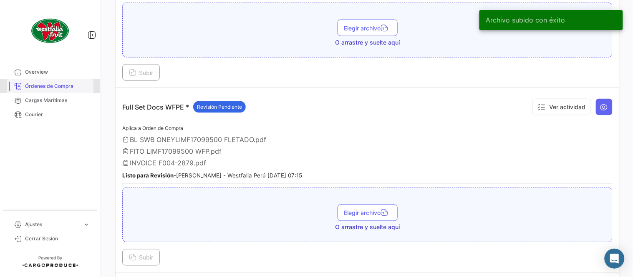
click at [77, 88] on span "Órdenes de Compra" at bounding box center [57, 87] width 65 height 8
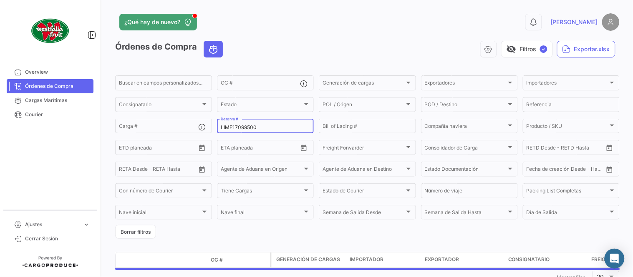
click at [249, 125] on input "LIMF17099500" at bounding box center [265, 128] width 89 height 6
paste input "258353192"
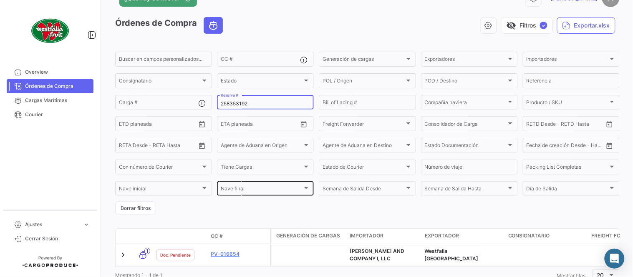
scroll to position [57, 0]
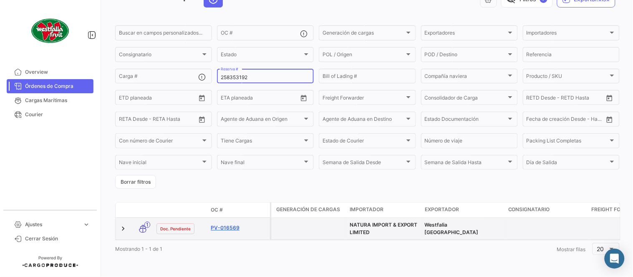
type input "258353192"
click at [231, 224] on link "PV-016569" at bounding box center [239, 228] width 56 height 8
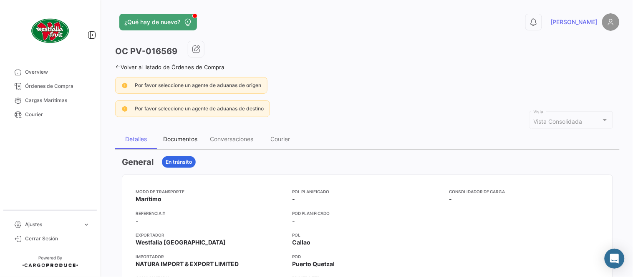
click at [192, 141] on div "Documentos" at bounding box center [180, 139] width 34 height 7
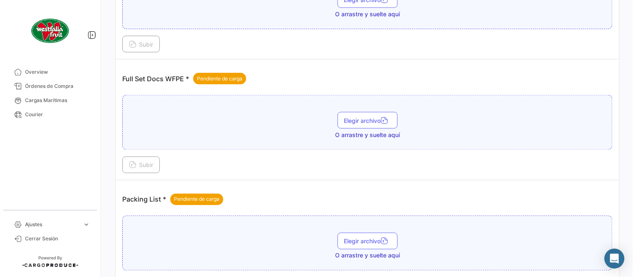
scroll to position [336, 0]
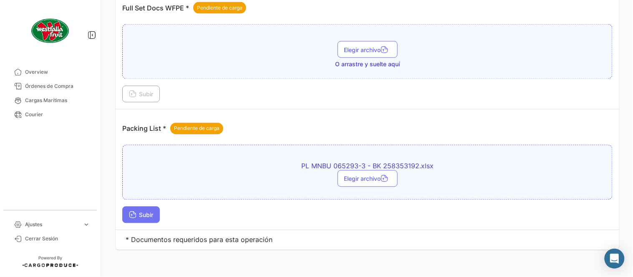
click at [152, 220] on button "Subir" at bounding box center [141, 215] width 38 height 17
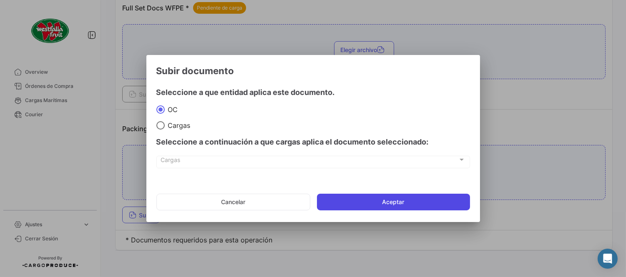
click at [355, 209] on button "Aceptar" at bounding box center [393, 202] width 153 height 17
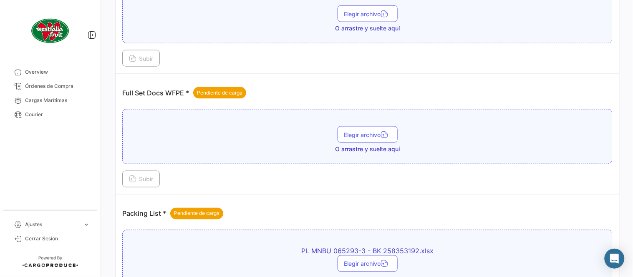
scroll to position [244, 0]
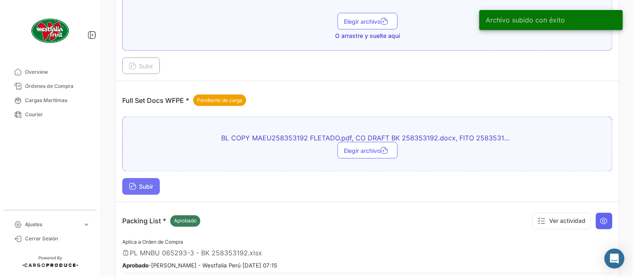
click at [146, 179] on button "Subir" at bounding box center [141, 187] width 38 height 17
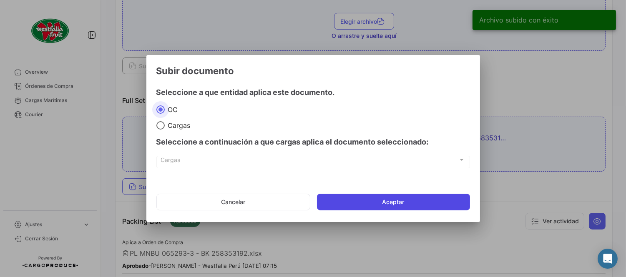
click at [403, 204] on button "Aceptar" at bounding box center [393, 202] width 153 height 17
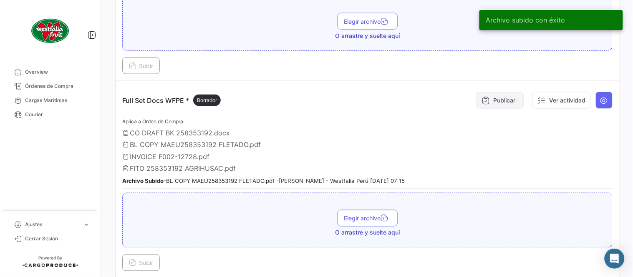
click at [503, 101] on button "Publicar" at bounding box center [500, 100] width 48 height 17
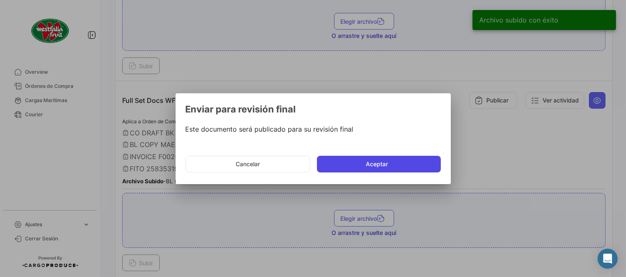
click at [364, 164] on button "Aceptar" at bounding box center [379, 164] width 124 height 17
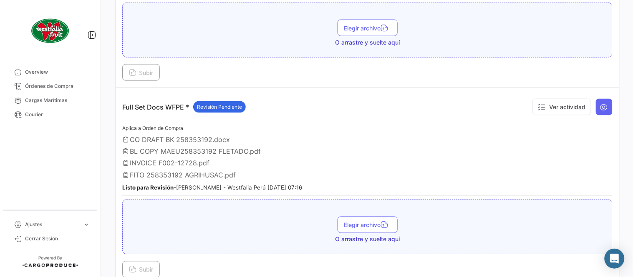
drag, startPoint x: 67, startPoint y: 82, endPoint x: 108, endPoint y: 94, distance: 43.3
click at [67, 83] on span "Órdenes de Compra" at bounding box center [57, 87] width 65 height 8
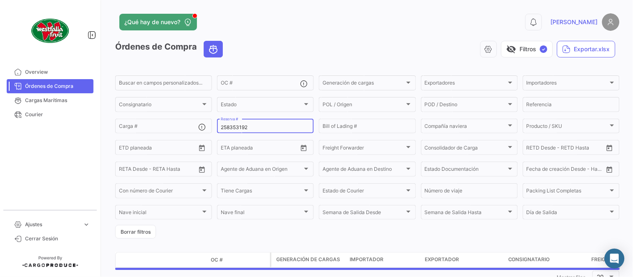
click at [252, 129] on input "258353192" at bounding box center [265, 128] width 89 height 6
paste input "207519"
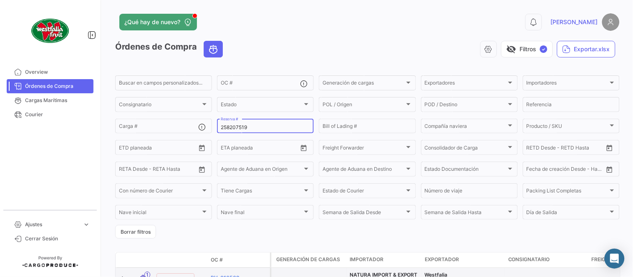
type input "258207519"
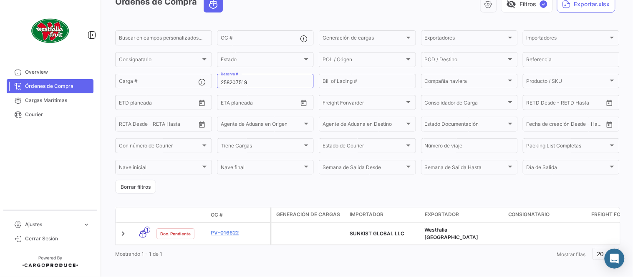
scroll to position [53, 0]
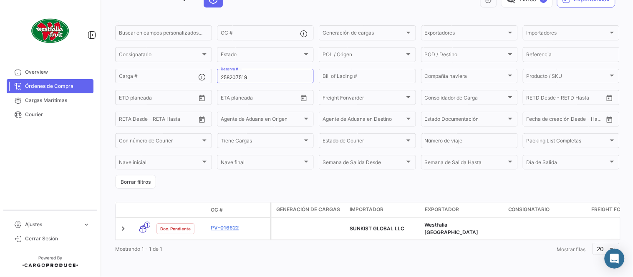
click at [221, 184] on form "Buscar en [PERSON_NAME] personalizados... OC # Generación [PERSON_NAME] Generac…" at bounding box center [367, 106] width 504 height 165
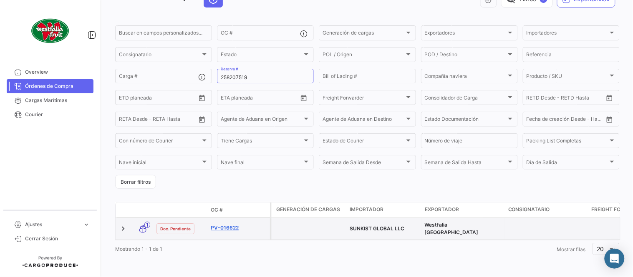
click at [237, 224] on link "PV-016622" at bounding box center [239, 228] width 56 height 8
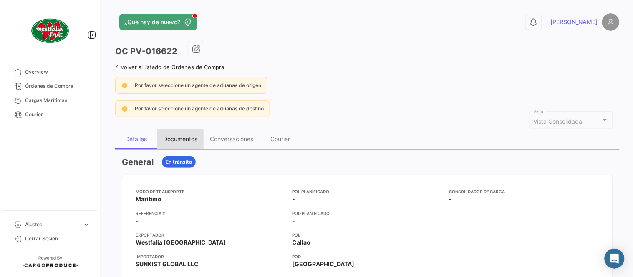
click at [174, 140] on div "Documentos" at bounding box center [180, 139] width 34 height 7
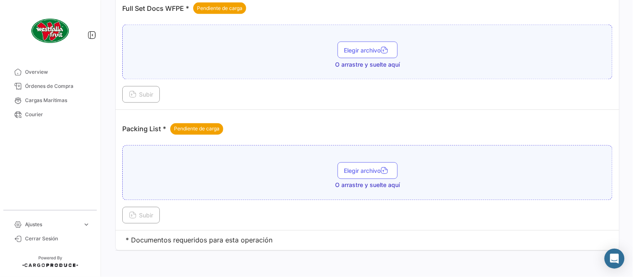
scroll to position [336, 0]
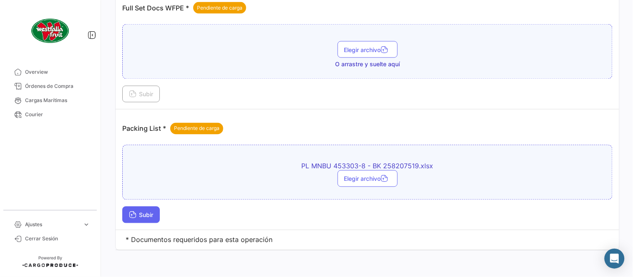
click at [133, 223] on button "Subir" at bounding box center [141, 215] width 38 height 17
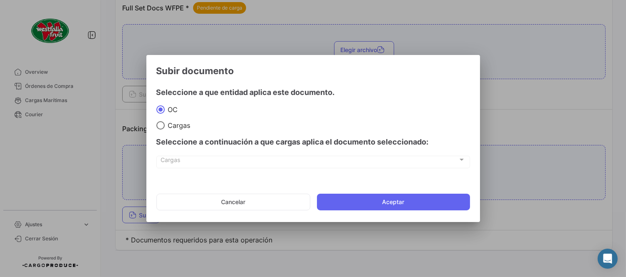
click at [352, 212] on mat-dialog-actions "Cancelar Aceptar" at bounding box center [313, 202] width 314 height 28
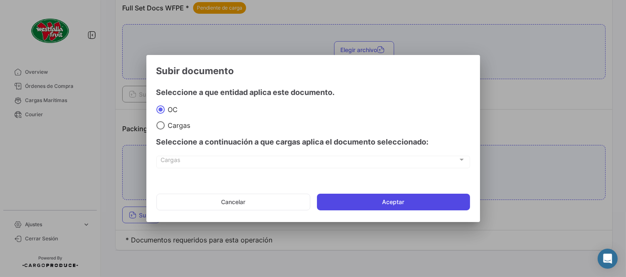
click at [344, 204] on button "Aceptar" at bounding box center [393, 202] width 153 height 17
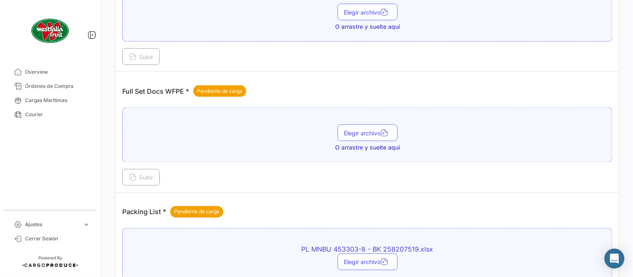
scroll to position [244, 0]
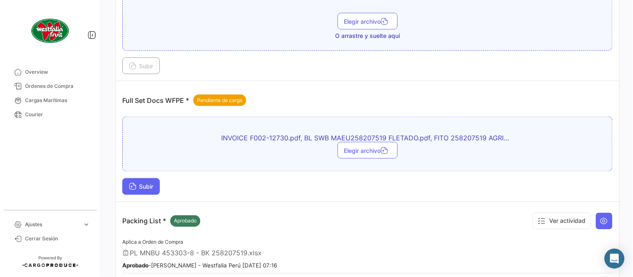
click at [155, 180] on button "Subir" at bounding box center [141, 187] width 38 height 17
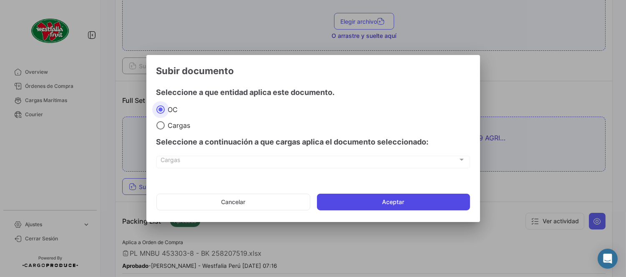
click at [370, 206] on button "Aceptar" at bounding box center [393, 202] width 153 height 17
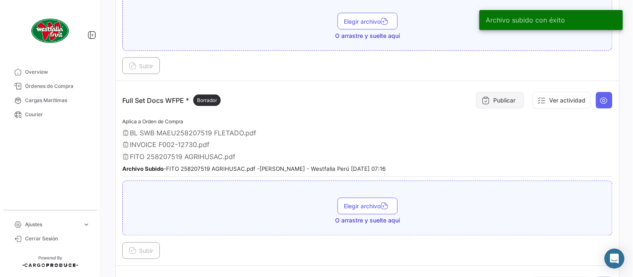
click at [488, 97] on button "Publicar" at bounding box center [500, 100] width 48 height 17
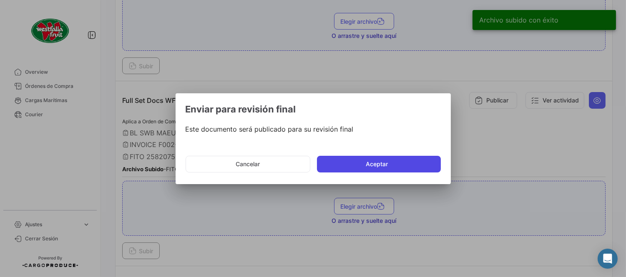
click at [350, 165] on button "Aceptar" at bounding box center [379, 164] width 124 height 17
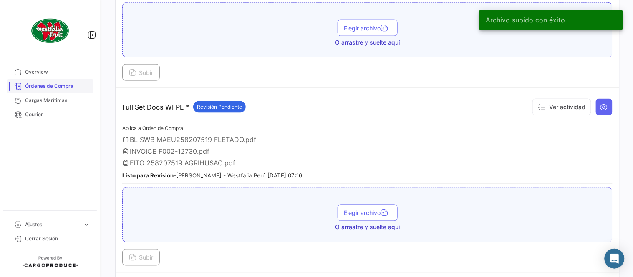
click at [70, 89] on span "Órdenes de Compra" at bounding box center [57, 87] width 65 height 8
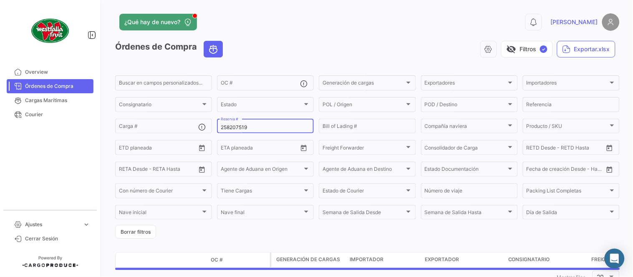
click at [245, 129] on input "258207519" at bounding box center [265, 128] width 89 height 6
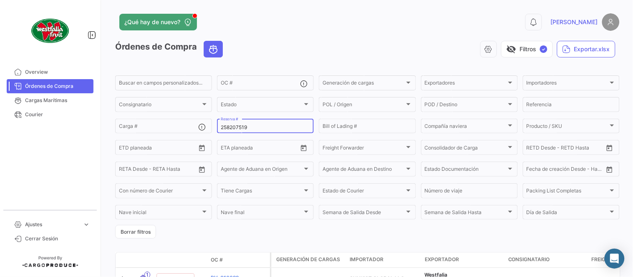
paste input "41"
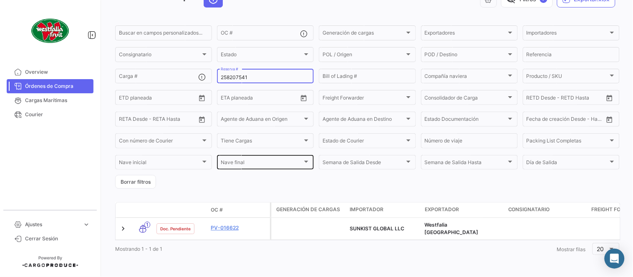
scroll to position [53, 0]
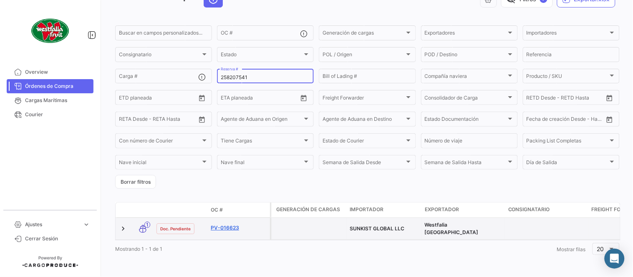
type input "258207541"
click at [227, 224] on link "PV-016623" at bounding box center [239, 228] width 56 height 8
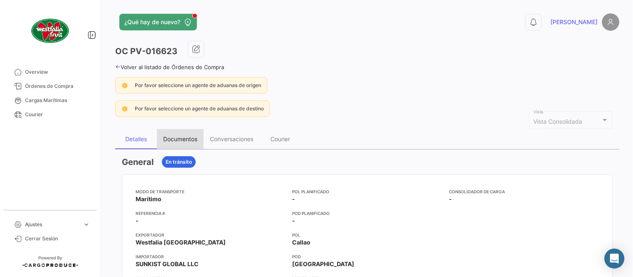
click at [195, 136] on div "Documentos" at bounding box center [180, 139] width 34 height 7
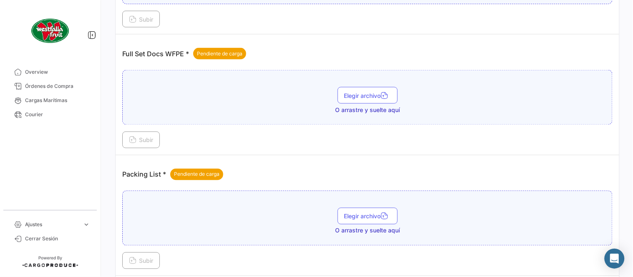
scroll to position [336, 0]
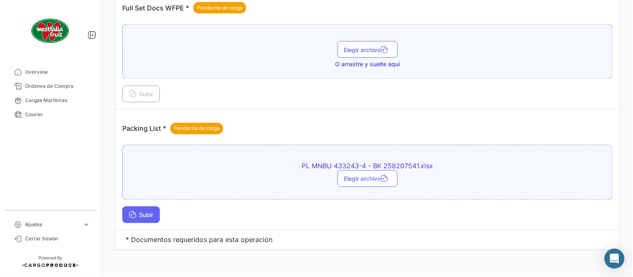
click at [156, 216] on button "Subir" at bounding box center [141, 215] width 38 height 17
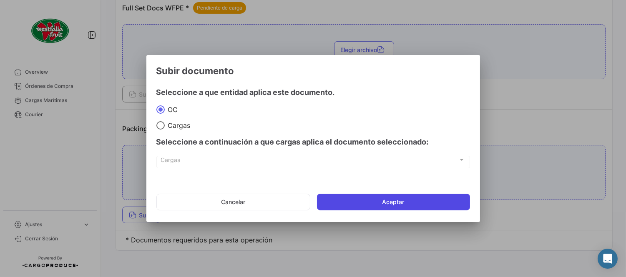
click at [356, 195] on button "Aceptar" at bounding box center [393, 202] width 153 height 17
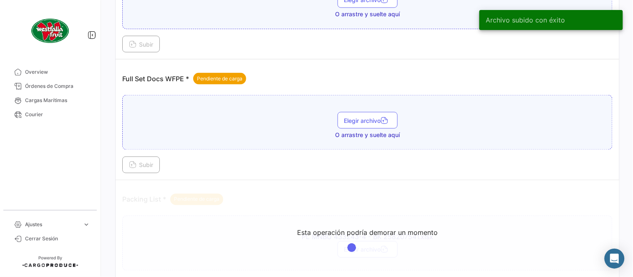
scroll to position [244, 0]
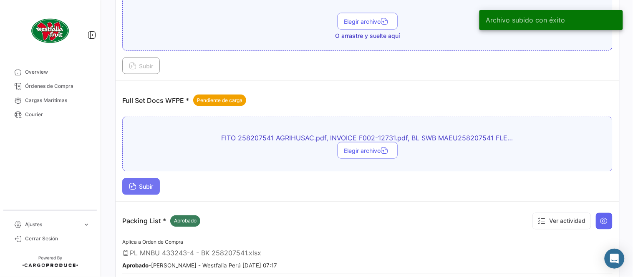
click at [152, 185] on span "Subir" at bounding box center [141, 187] width 24 height 7
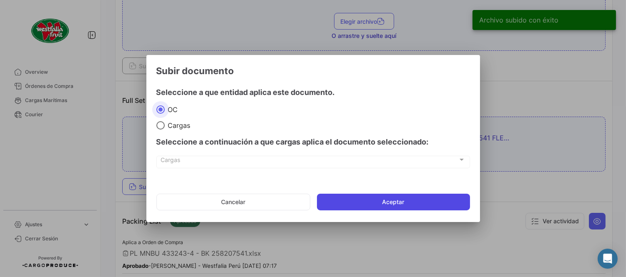
click at [383, 201] on button "Aceptar" at bounding box center [393, 202] width 153 height 17
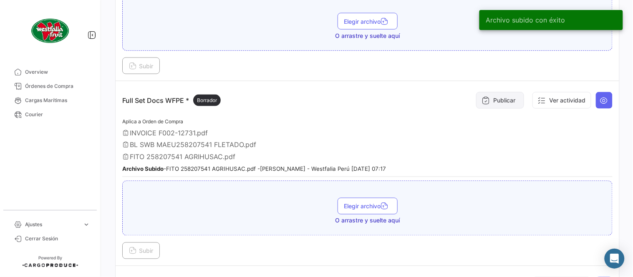
click at [498, 92] on button "Publicar" at bounding box center [500, 100] width 48 height 17
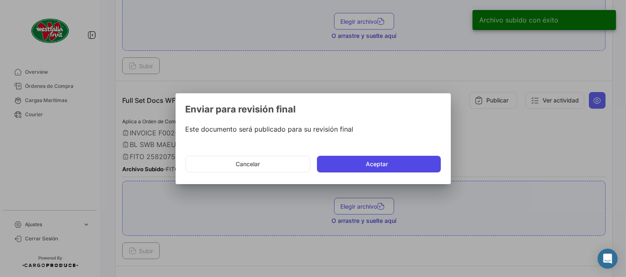
click at [378, 167] on button "Aceptar" at bounding box center [379, 164] width 124 height 17
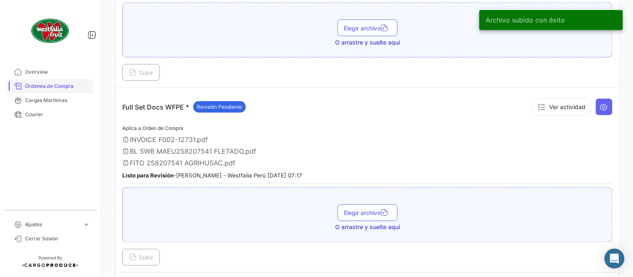
click at [74, 88] on span "Órdenes de Compra" at bounding box center [57, 87] width 65 height 8
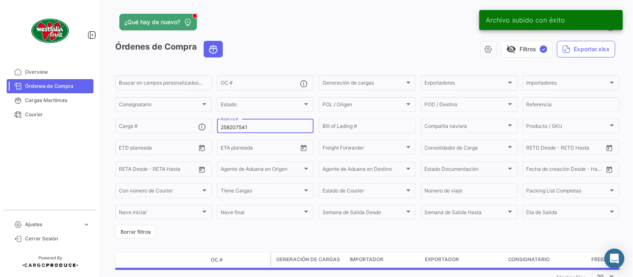
click at [243, 126] on input "258207541" at bounding box center [265, 128] width 89 height 6
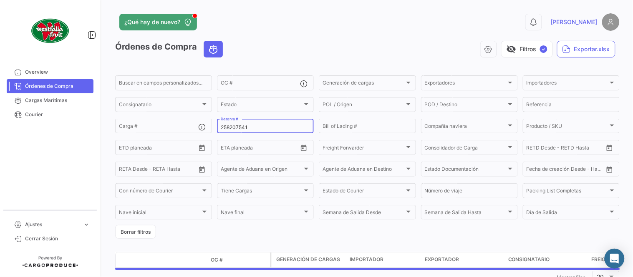
click at [243, 126] on input "258207541" at bounding box center [265, 128] width 89 height 6
paste input "603"
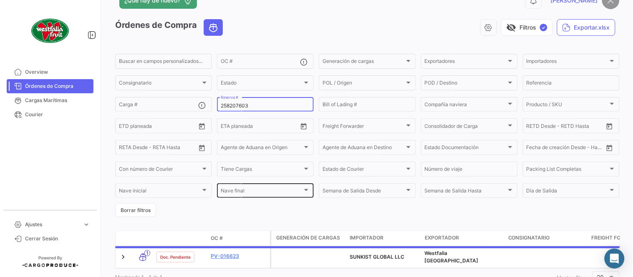
scroll to position [53, 0]
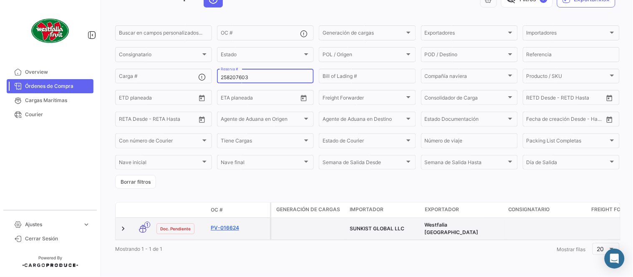
type input "258207603"
click at [239, 224] on link "PV-016624" at bounding box center [239, 228] width 56 height 8
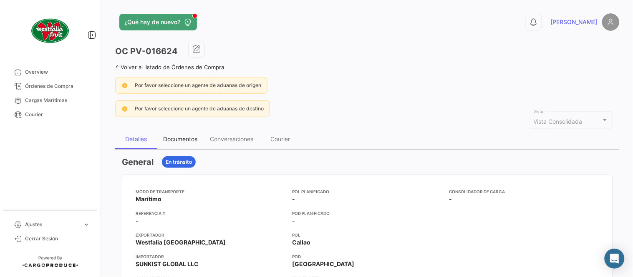
click at [177, 136] on div "Documentos" at bounding box center [180, 139] width 34 height 7
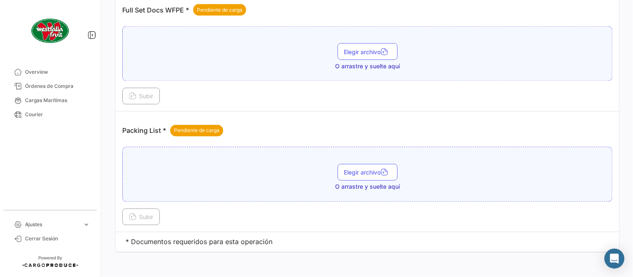
scroll to position [336, 0]
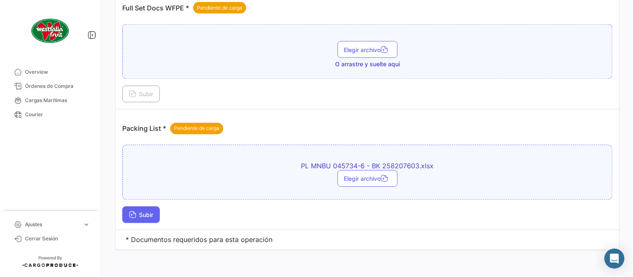
click at [155, 207] on button "Subir" at bounding box center [141, 215] width 38 height 17
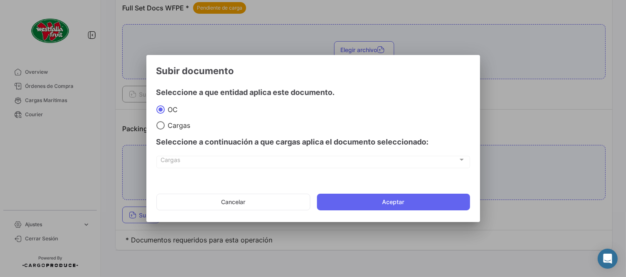
drag, startPoint x: 326, startPoint y: 201, endPoint x: 337, endPoint y: 205, distance: 11.1
click at [326, 202] on button "Aceptar" at bounding box center [393, 202] width 153 height 17
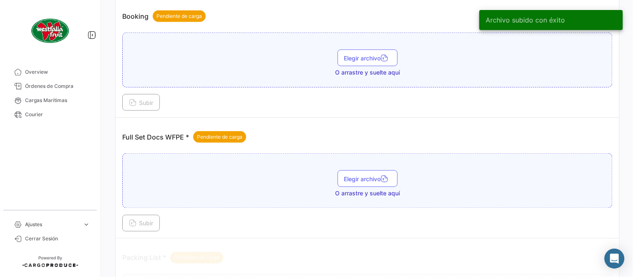
scroll to position [197, 0]
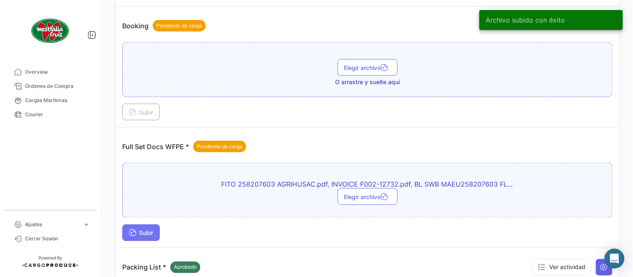
click at [151, 234] on span "Subir" at bounding box center [141, 233] width 24 height 7
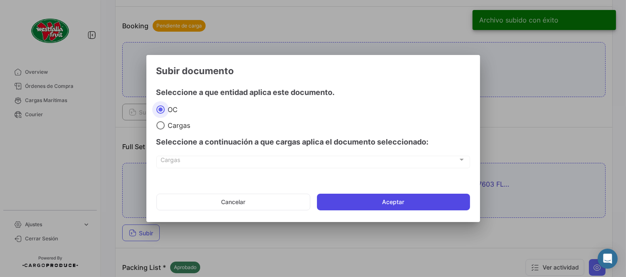
click at [407, 200] on button "Aceptar" at bounding box center [393, 202] width 153 height 17
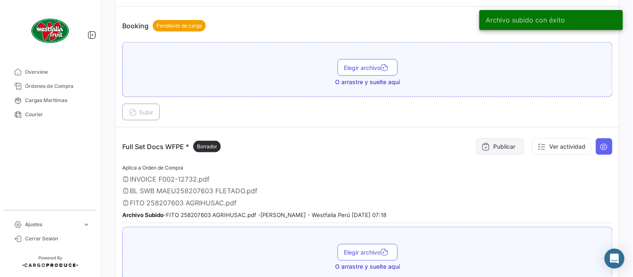
click at [493, 147] on button "Publicar" at bounding box center [500, 146] width 48 height 17
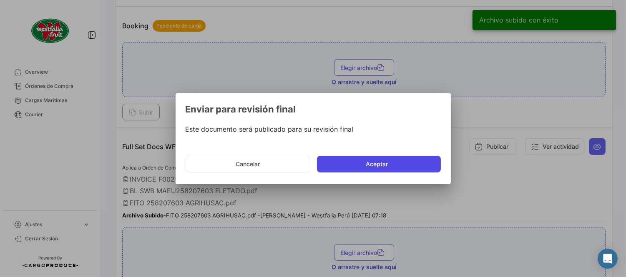
click at [378, 157] on button "Aceptar" at bounding box center [379, 164] width 124 height 17
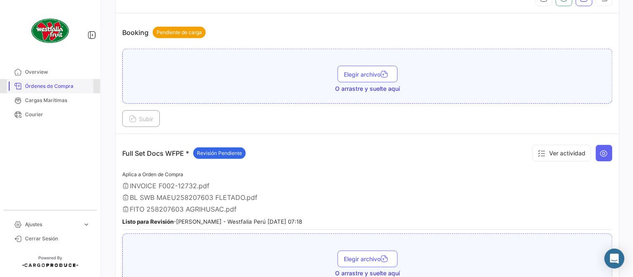
click at [47, 89] on span "Órdenes de Compra" at bounding box center [57, 87] width 65 height 8
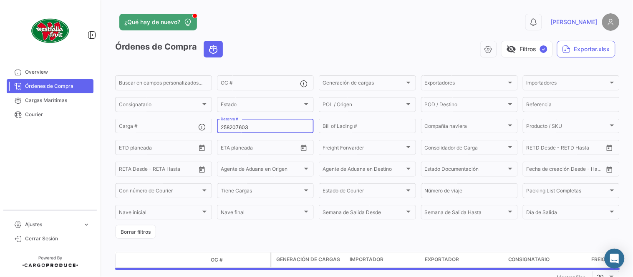
click at [239, 126] on input "258207603" at bounding box center [265, 128] width 89 height 6
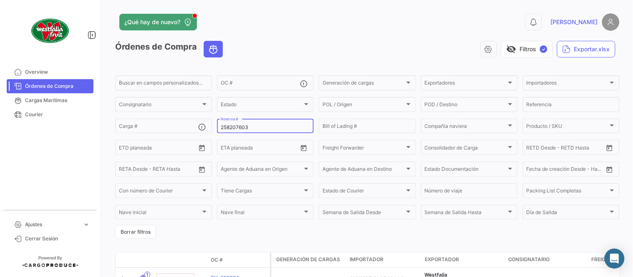
paste input "7867966"
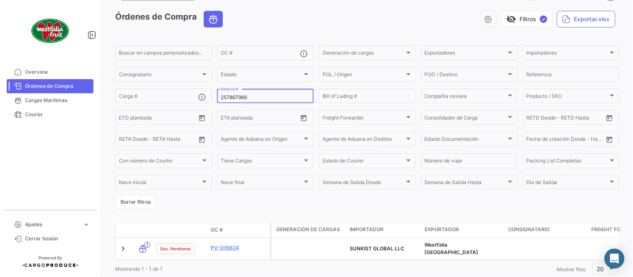
scroll to position [53, 0]
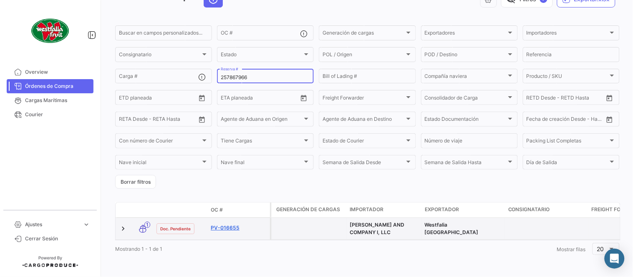
type input "257867966"
click at [243, 224] on link "PV-016655" at bounding box center [239, 228] width 56 height 8
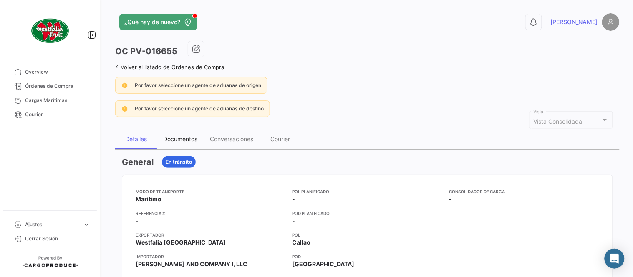
click at [194, 136] on div "Documentos" at bounding box center [180, 139] width 34 height 7
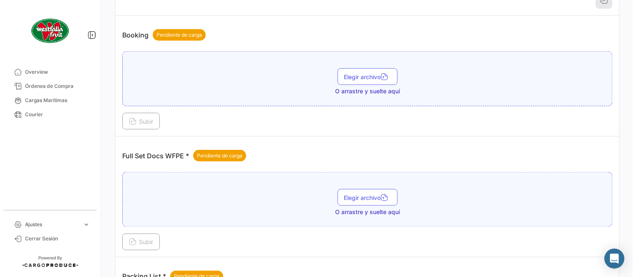
scroll to position [336, 0]
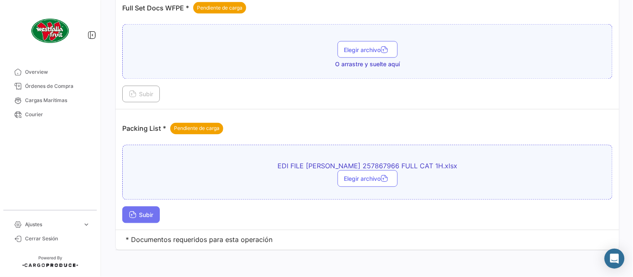
click at [143, 217] on span "Subir" at bounding box center [141, 215] width 24 height 7
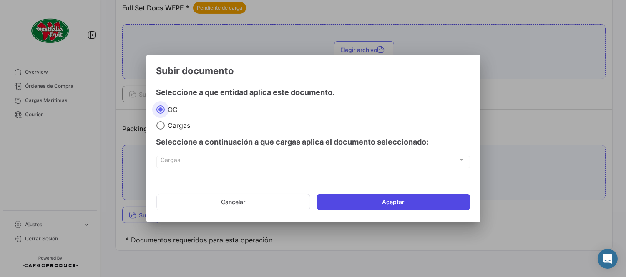
click at [339, 206] on button "Aceptar" at bounding box center [393, 202] width 153 height 17
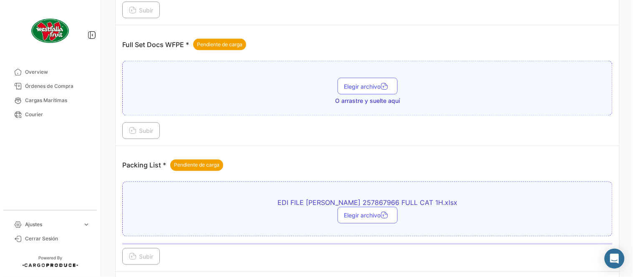
scroll to position [244, 0]
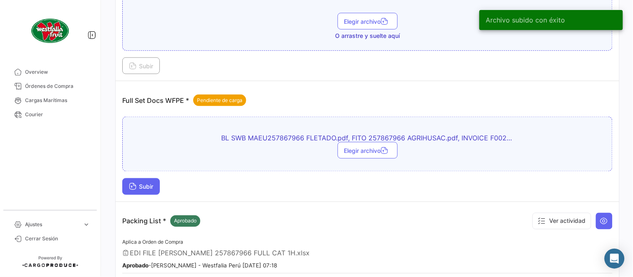
click at [141, 185] on span "Subir" at bounding box center [141, 187] width 24 height 7
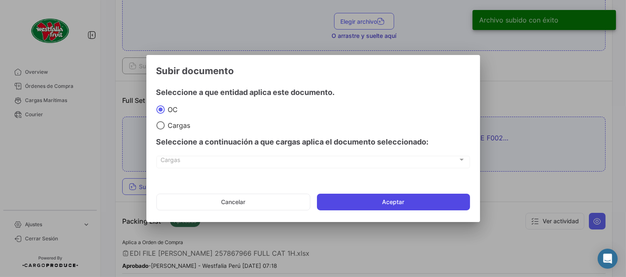
click at [409, 209] on button "Aceptar" at bounding box center [393, 202] width 153 height 17
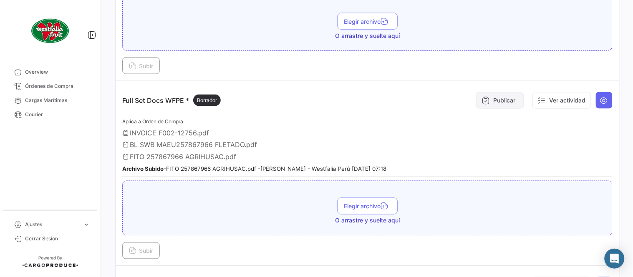
click at [486, 99] on button "Publicar" at bounding box center [500, 100] width 48 height 17
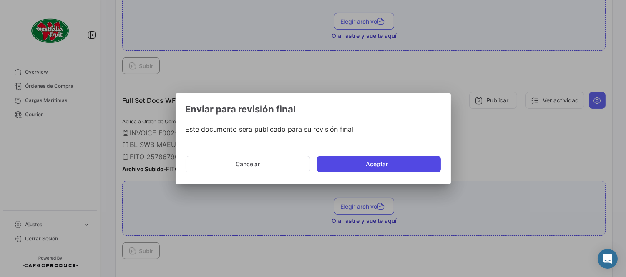
click at [364, 164] on button "Aceptar" at bounding box center [379, 164] width 124 height 17
